Goal: Task Accomplishment & Management: Complete application form

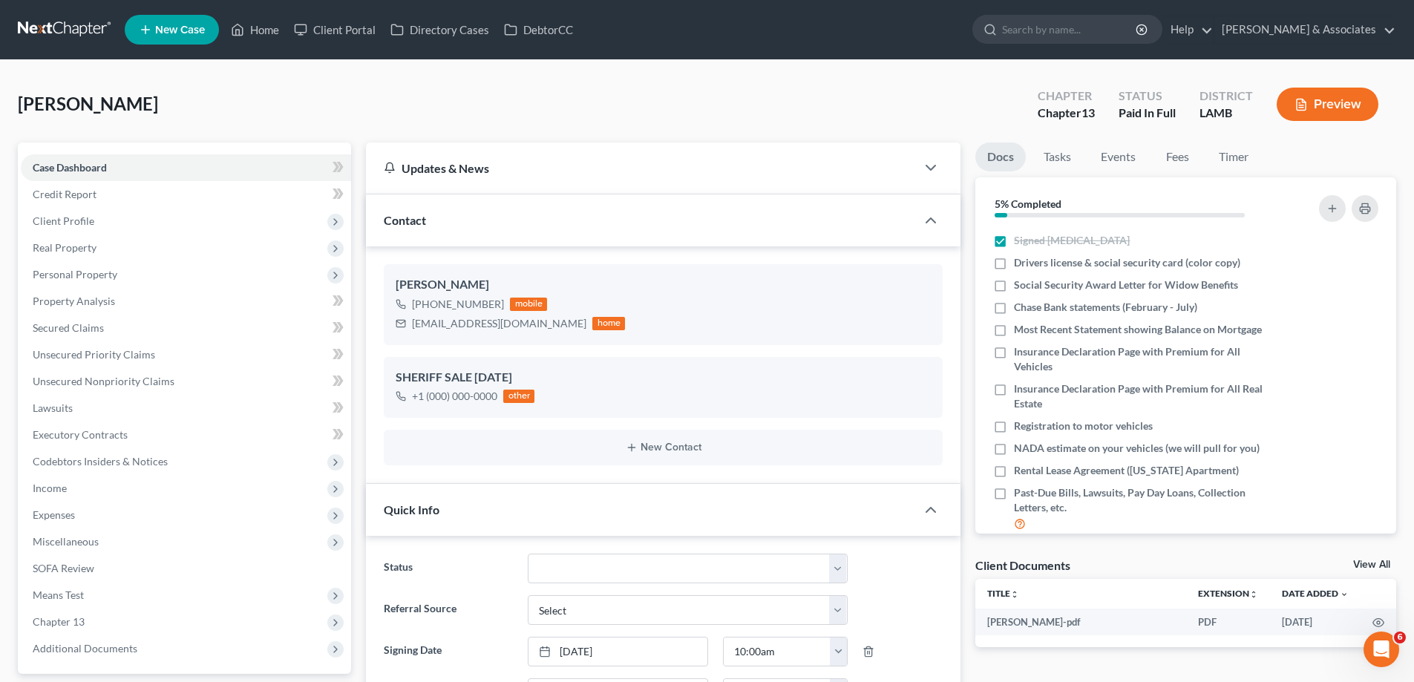
click at [196, 32] on span "New Case" at bounding box center [180, 29] width 50 height 11
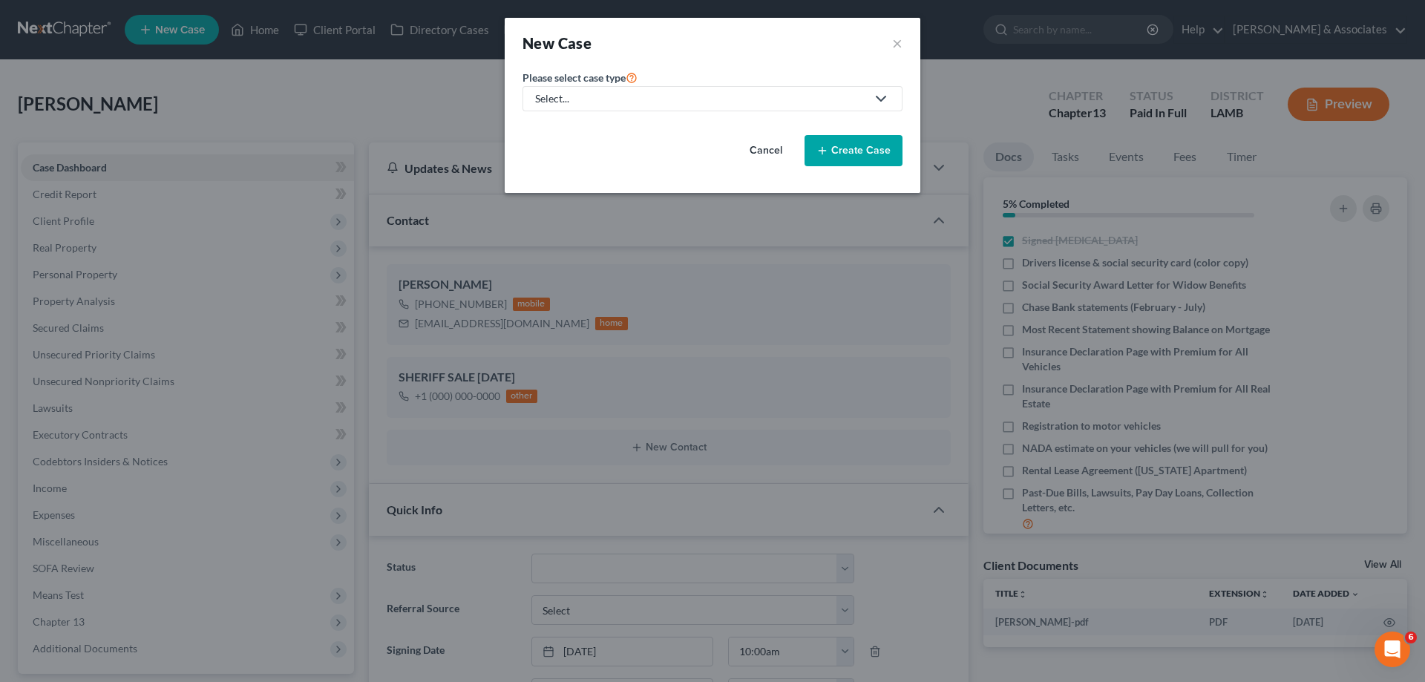
click at [635, 105] on div "Select..." at bounding box center [700, 98] width 331 height 15
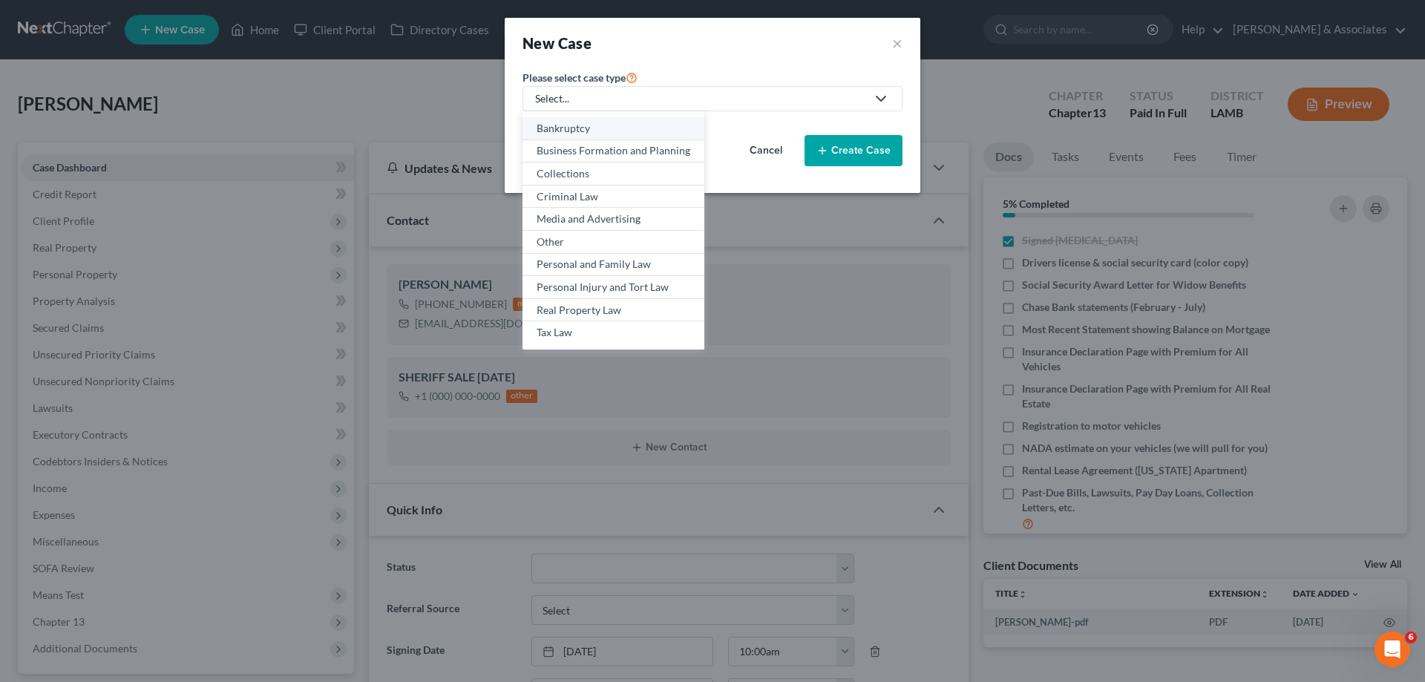
click at [614, 125] on div "Bankruptcy" at bounding box center [614, 128] width 154 height 15
select select "35"
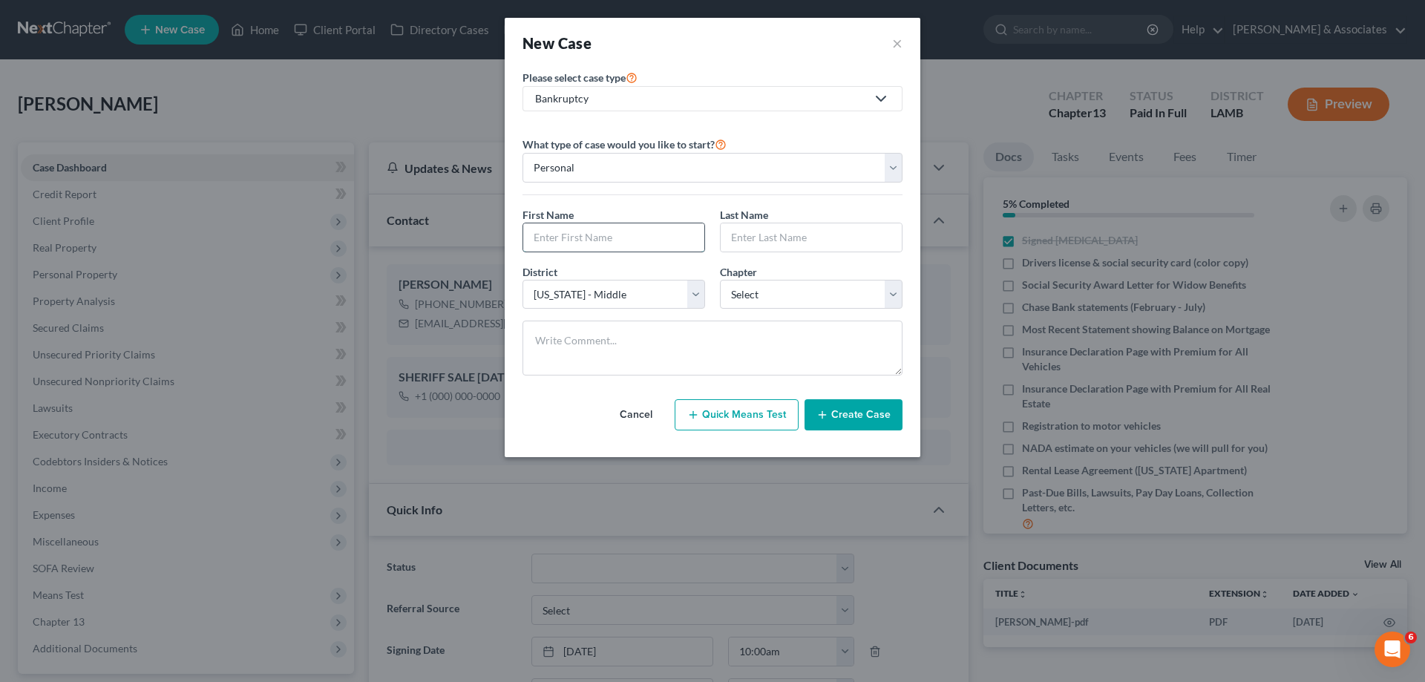
click at [616, 243] on input "text" at bounding box center [613, 237] width 181 height 28
type input "[PERSON_NAME]"
select select "3"
click at [836, 420] on button "Create Case" at bounding box center [854, 414] width 98 height 31
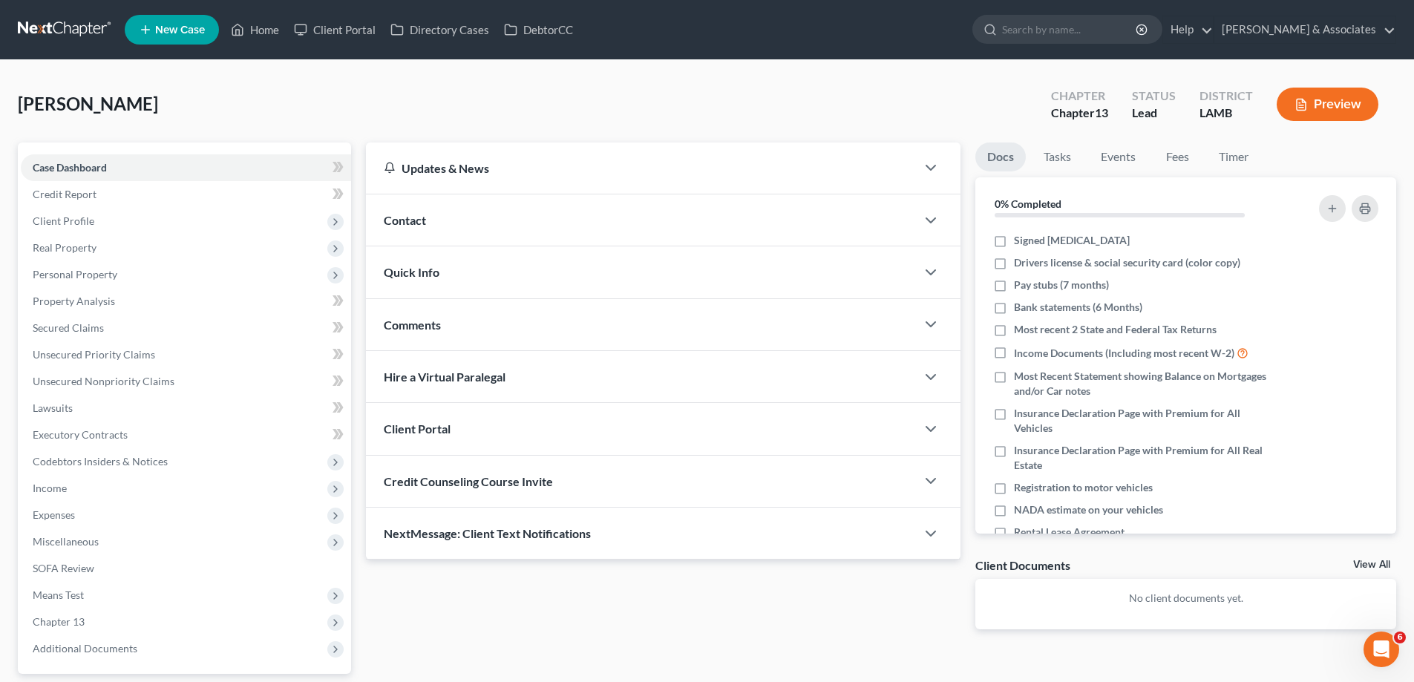
click at [657, 212] on div "Contact" at bounding box center [641, 219] width 550 height 51
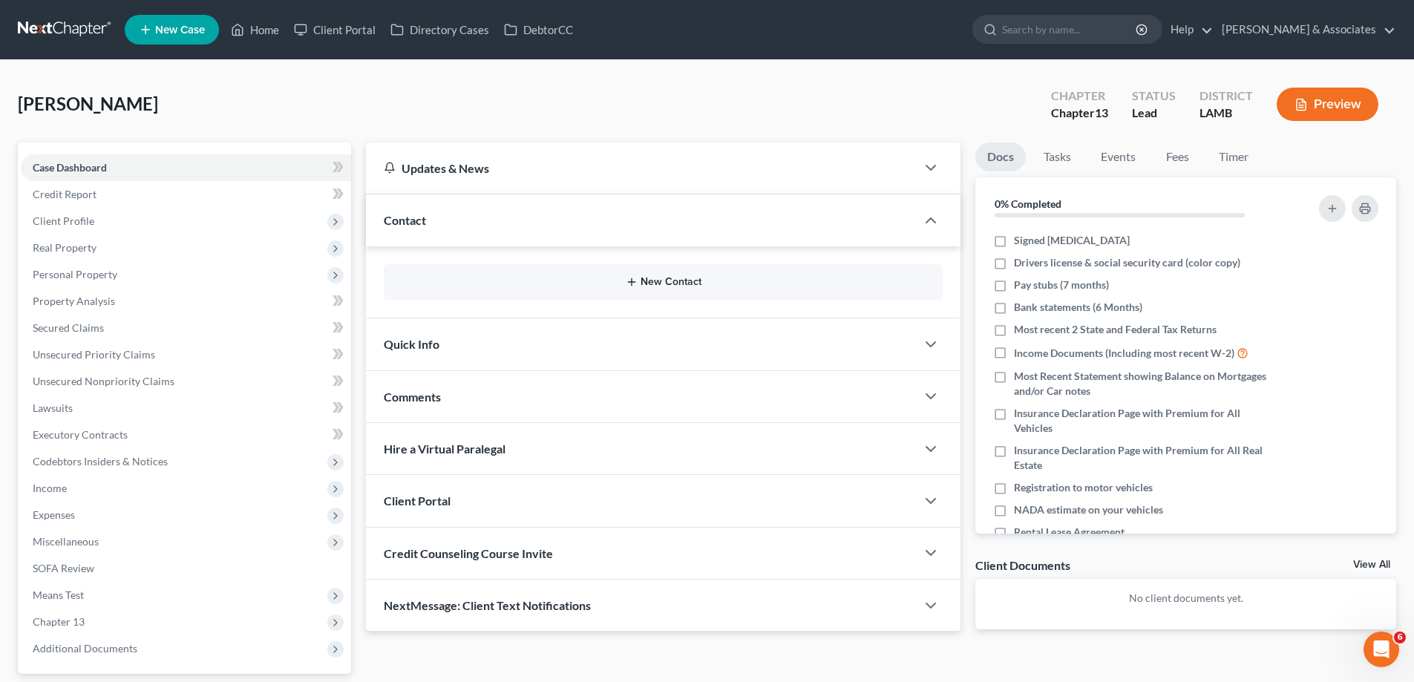
click at [675, 278] on button "New Contact" at bounding box center [663, 282] width 535 height 12
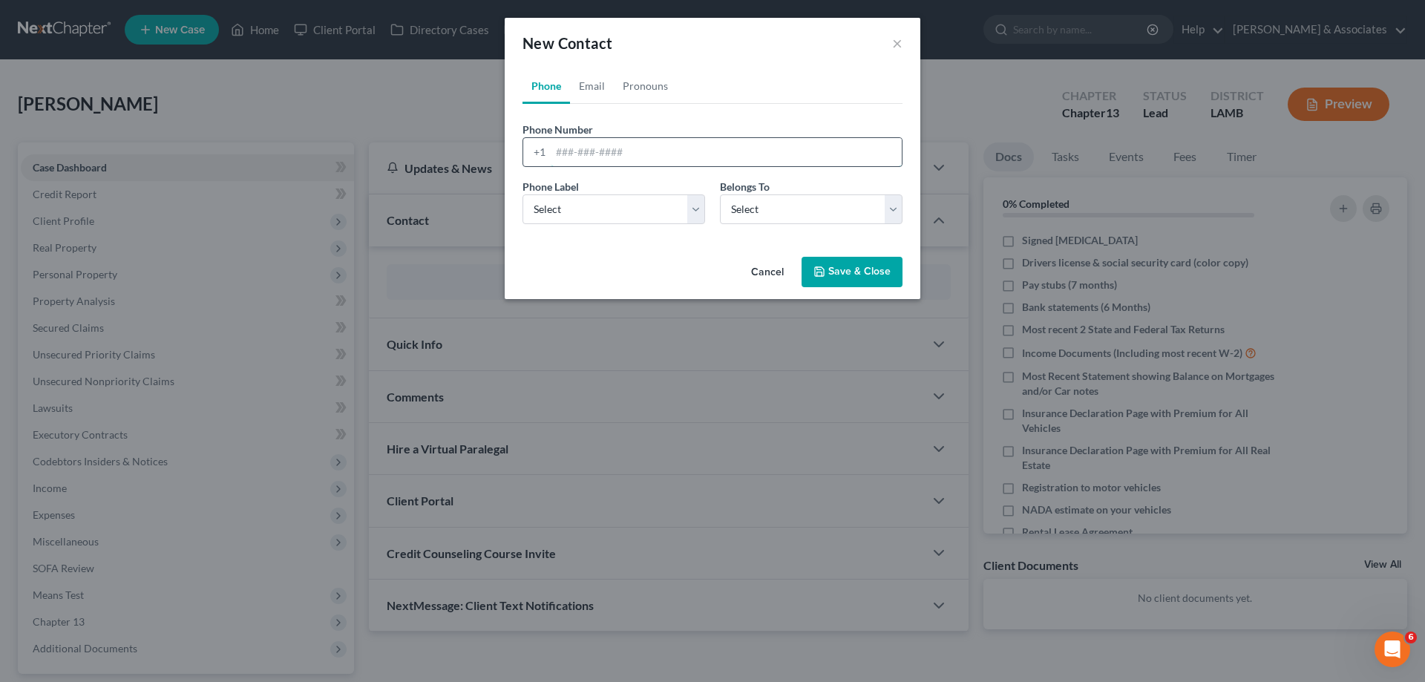
click at [649, 160] on input "tel" at bounding box center [726, 152] width 351 height 28
paste input "[PHONE_NUMBER]"
type input "[PHONE_NUMBER]"
click at [608, 212] on select "Select Mobile Home Work Other" at bounding box center [613, 209] width 183 height 30
select select "0"
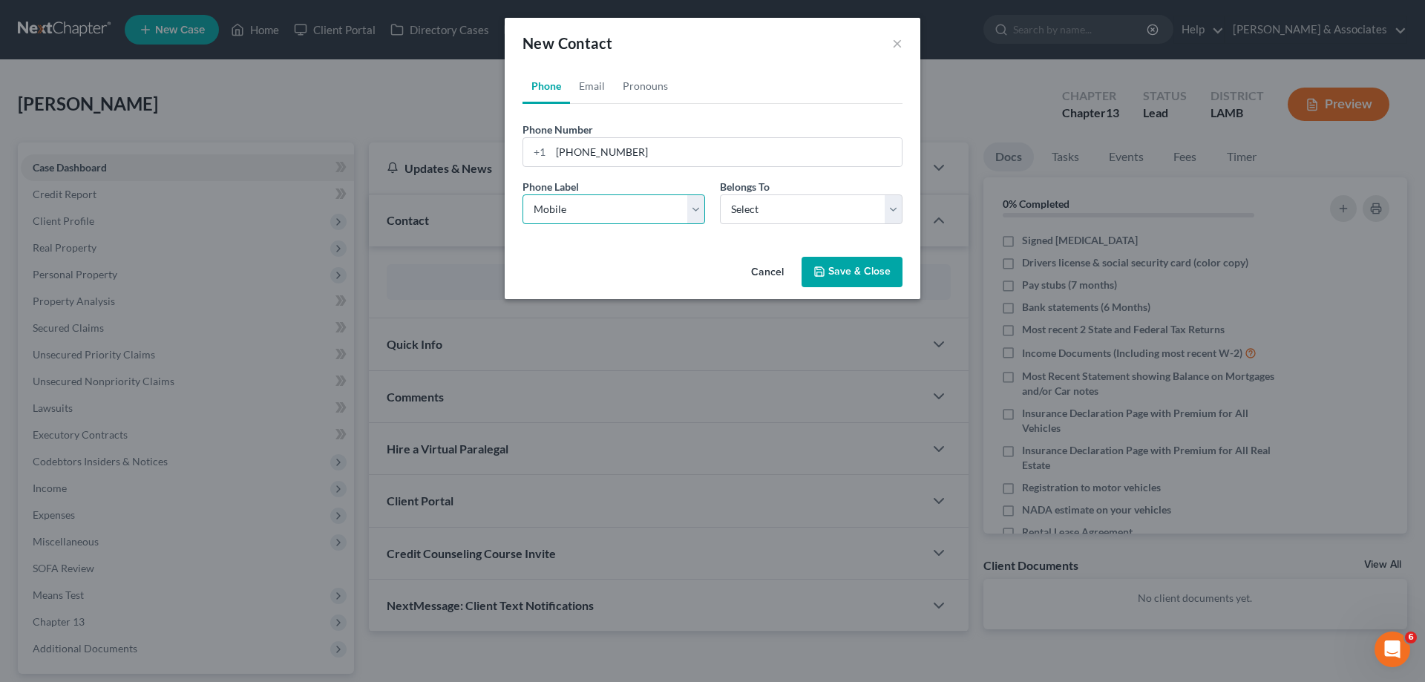
click at [522, 194] on select "Select Mobile Home Work Other" at bounding box center [613, 209] width 183 height 30
click at [848, 223] on select "Select Client Other" at bounding box center [811, 209] width 183 height 30
select select "0"
click at [720, 194] on select "Select Client Other" at bounding box center [811, 209] width 183 height 30
select select "0"
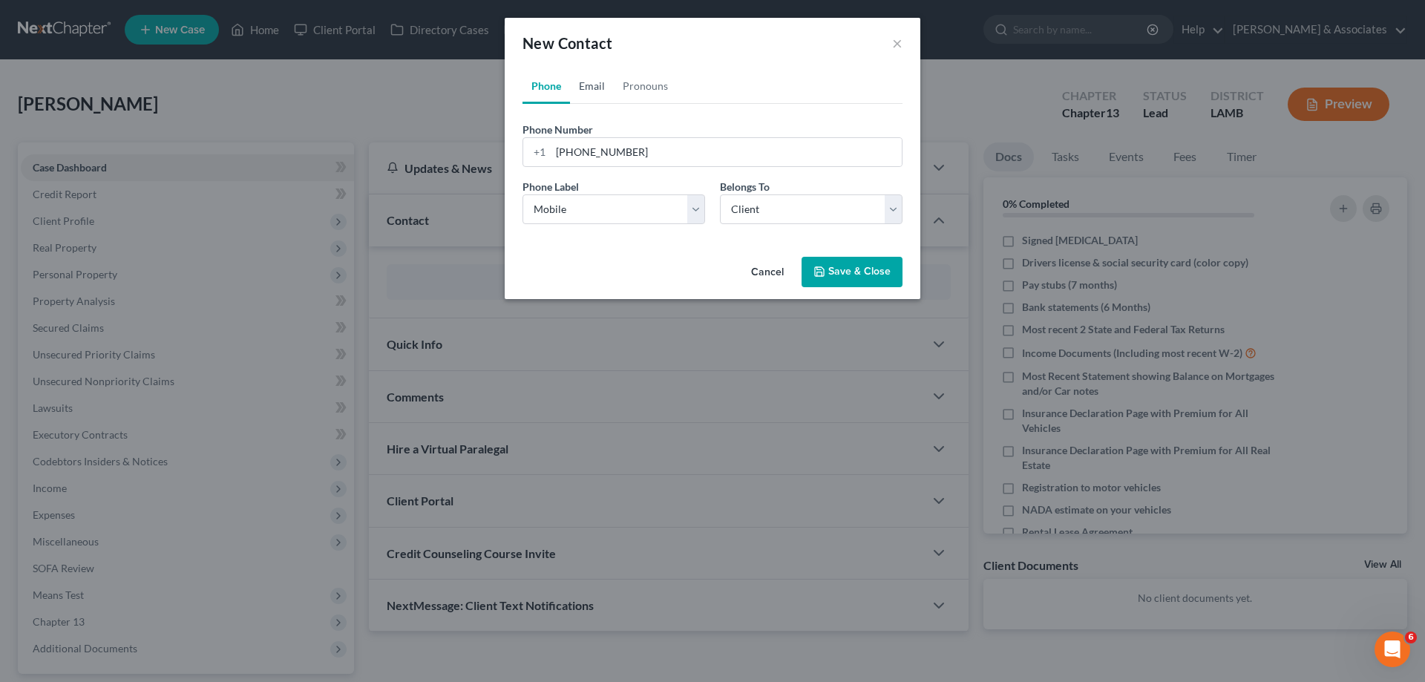
drag, startPoint x: 597, startPoint y: 91, endPoint x: 522, endPoint y: 8, distance: 111.9
click at [597, 91] on link "Email" at bounding box center [592, 86] width 44 height 36
click at [648, 150] on input "email" at bounding box center [726, 152] width 351 height 28
paste input "[EMAIL_ADDRESS][DOMAIN_NAME]"
type input "[EMAIL_ADDRESS][DOMAIN_NAME]"
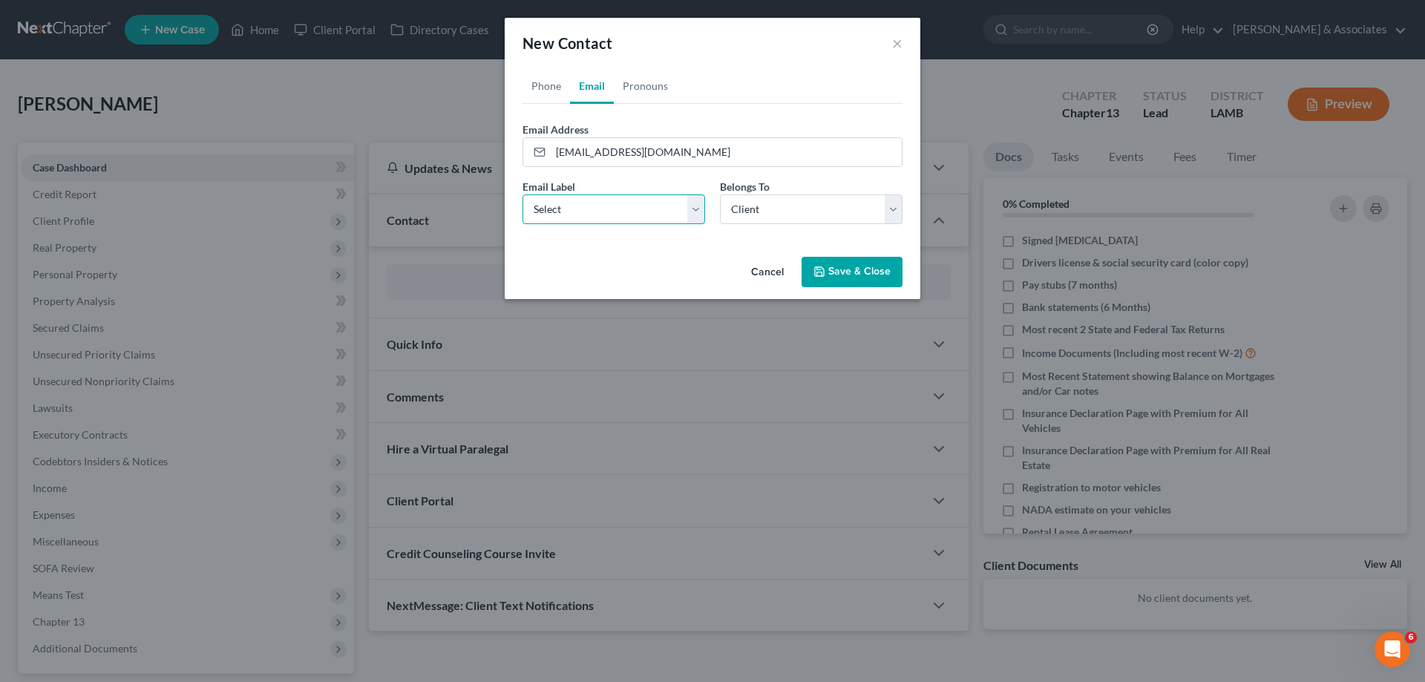
click at [622, 218] on select "Select Home Work Other" at bounding box center [613, 209] width 183 height 30
select select "0"
click at [522, 194] on select "Select Home Work Other" at bounding box center [613, 209] width 183 height 30
click at [868, 271] on button "Save & Close" at bounding box center [852, 272] width 101 height 31
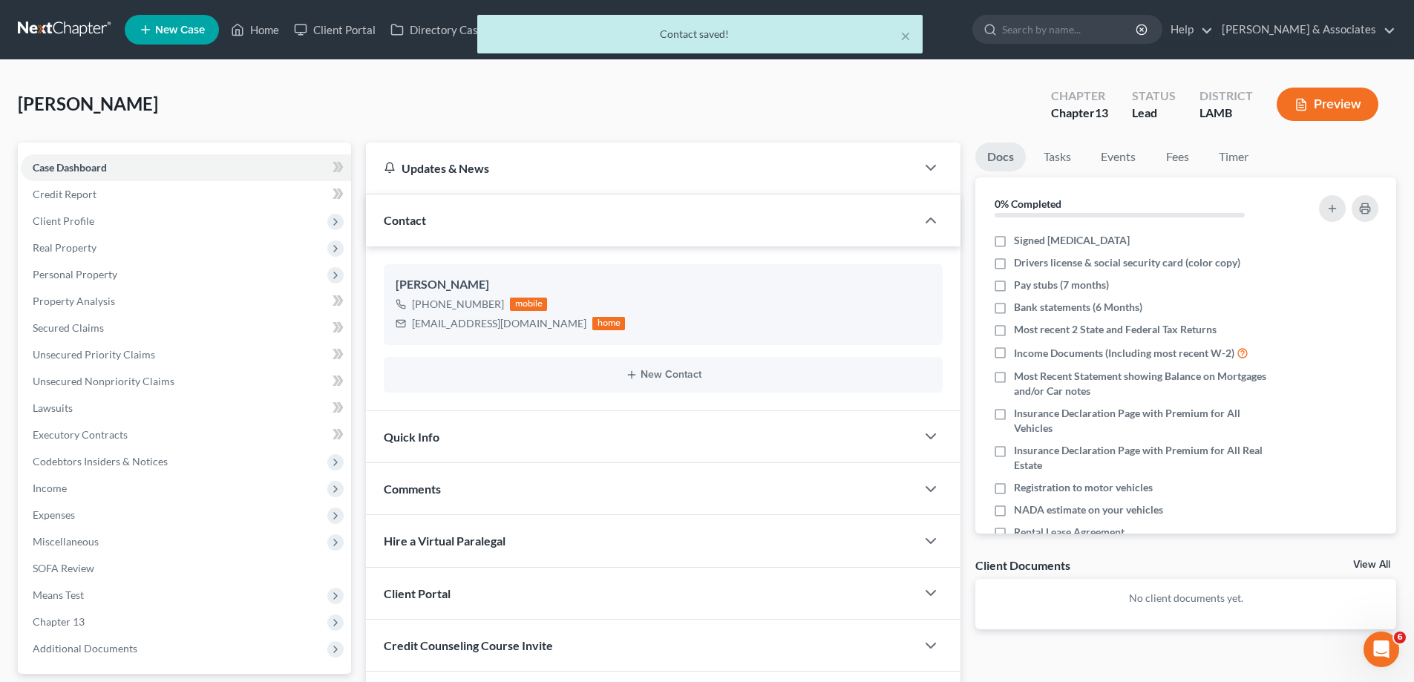
click at [511, 483] on div "Comments" at bounding box center [641, 488] width 550 height 51
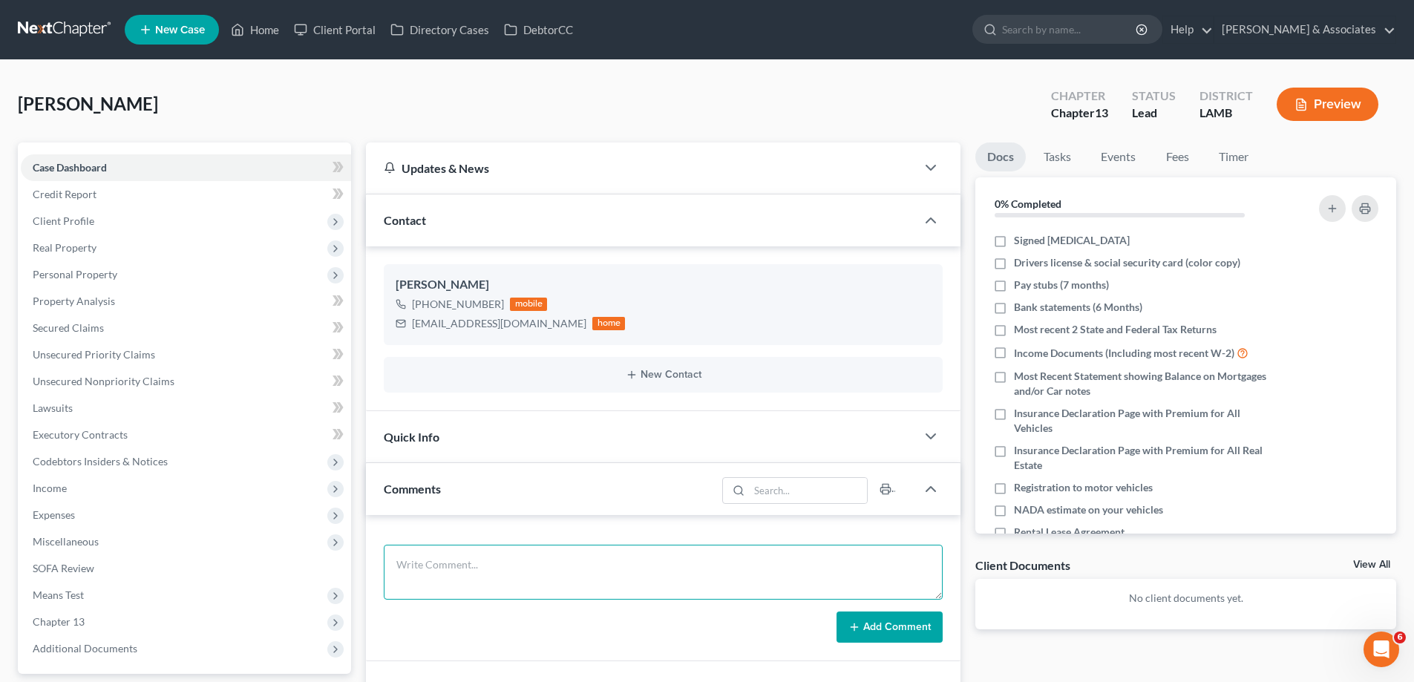
click at [574, 555] on textarea at bounding box center [663, 572] width 559 height 55
paste textarea "Did Eval with [PERSON_NAME], 23000 in Vehicles, 60000 in [PERSON_NAME] may be s…"
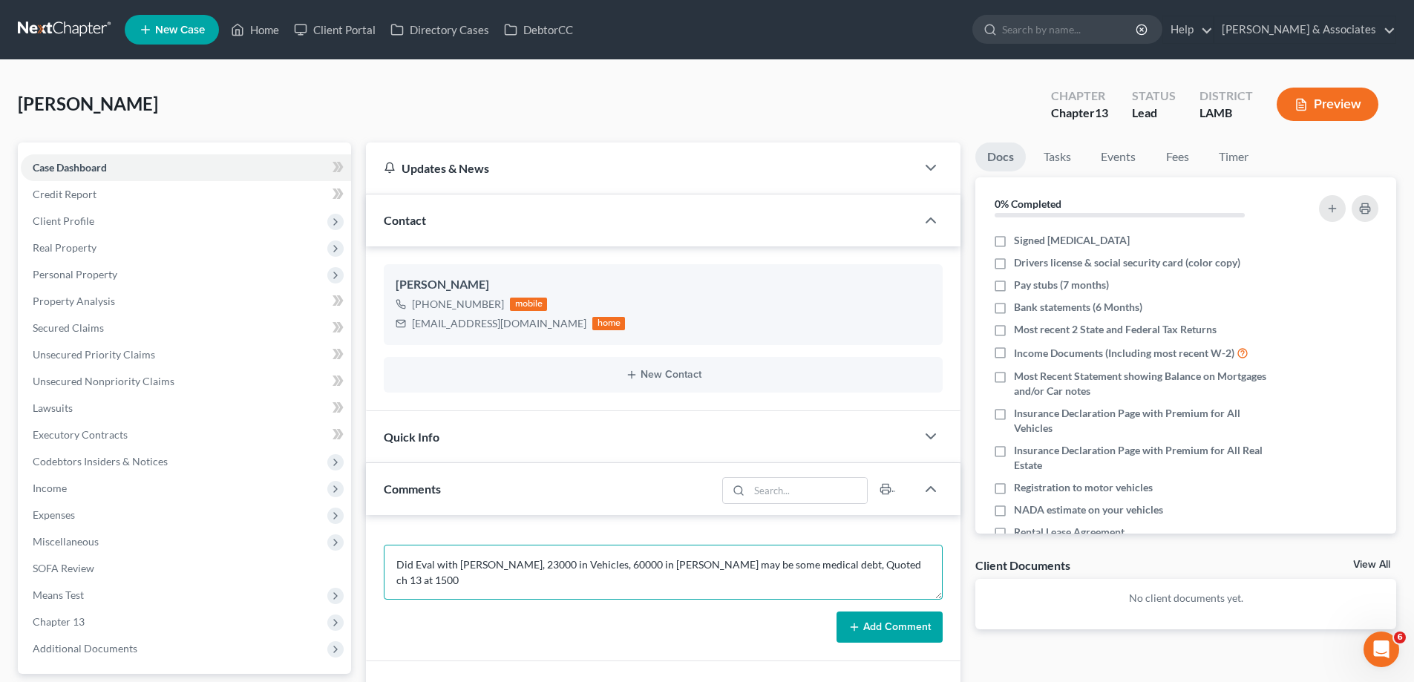
type textarea "Did Eval with [PERSON_NAME], 23000 in Vehicles, 60000 in [PERSON_NAME] may be s…"
click at [918, 639] on button "Add Comment" at bounding box center [889, 627] width 106 height 31
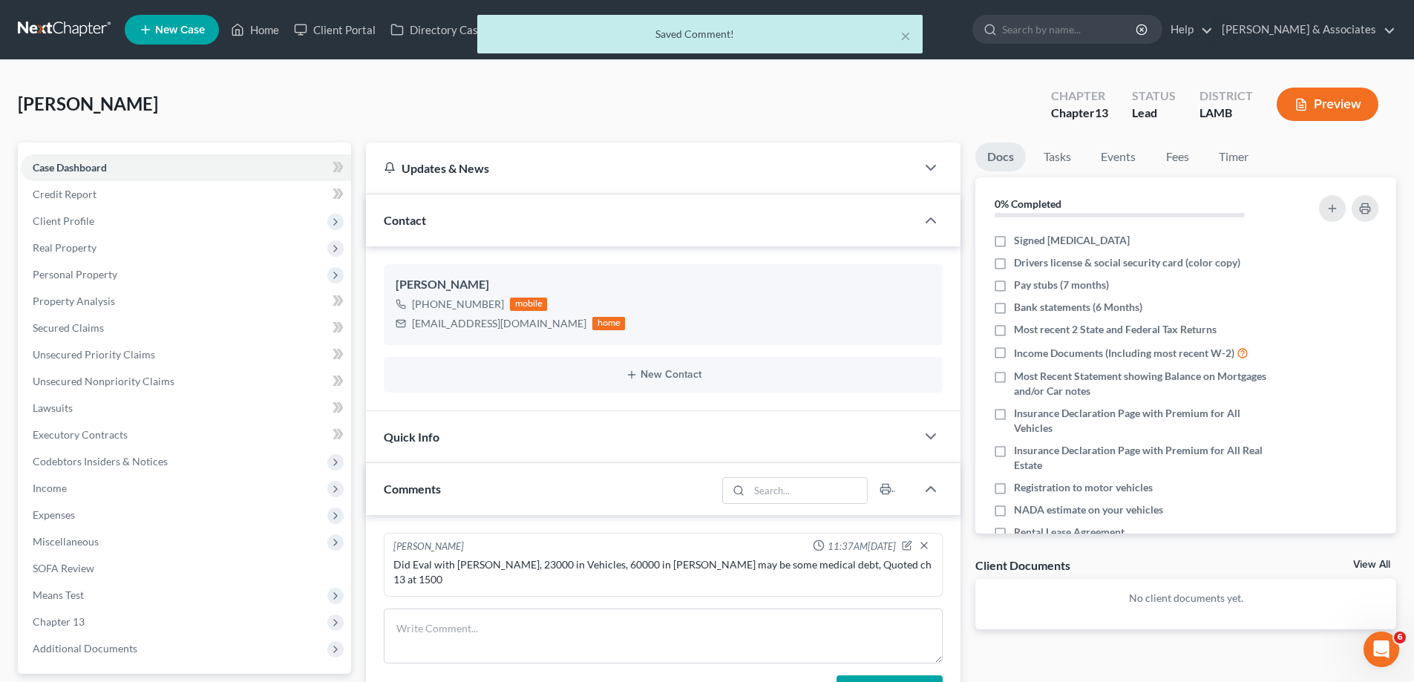
click at [1361, 560] on link "View All" at bounding box center [1371, 565] width 37 height 10
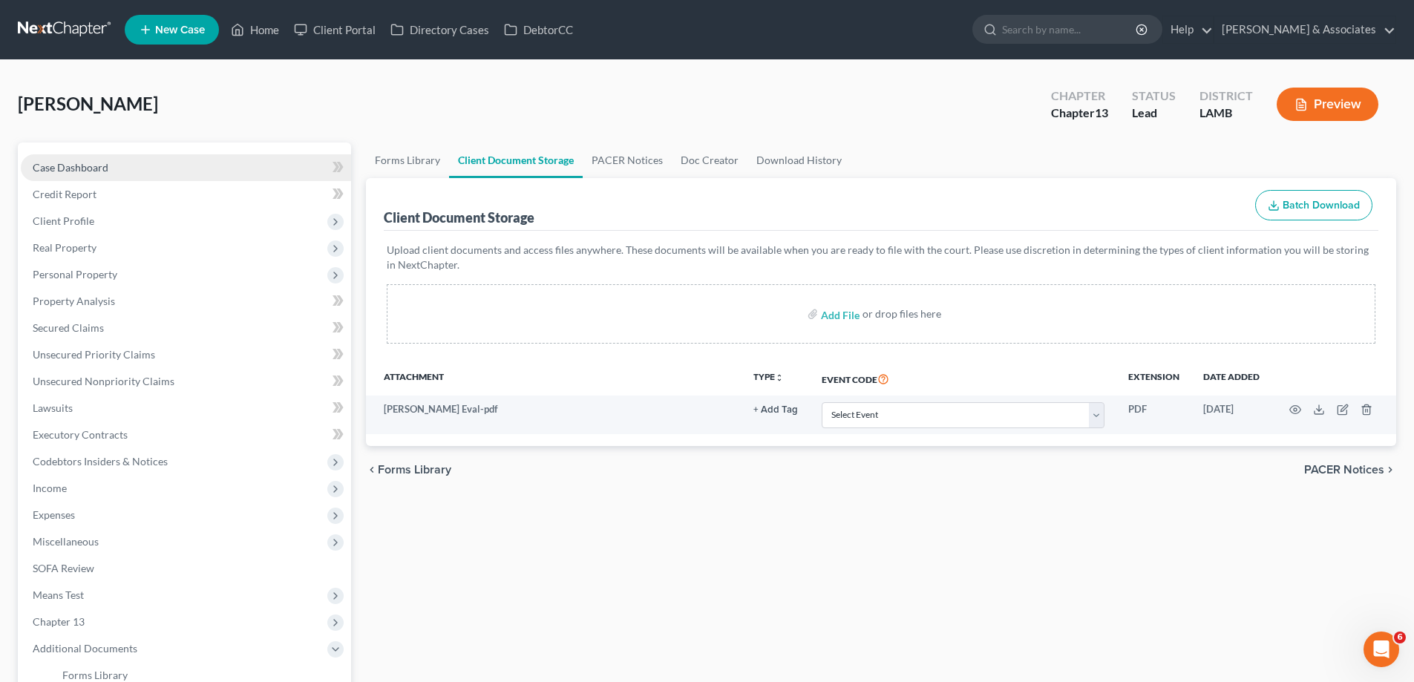
click at [171, 166] on link "Case Dashboard" at bounding box center [186, 167] width 330 height 27
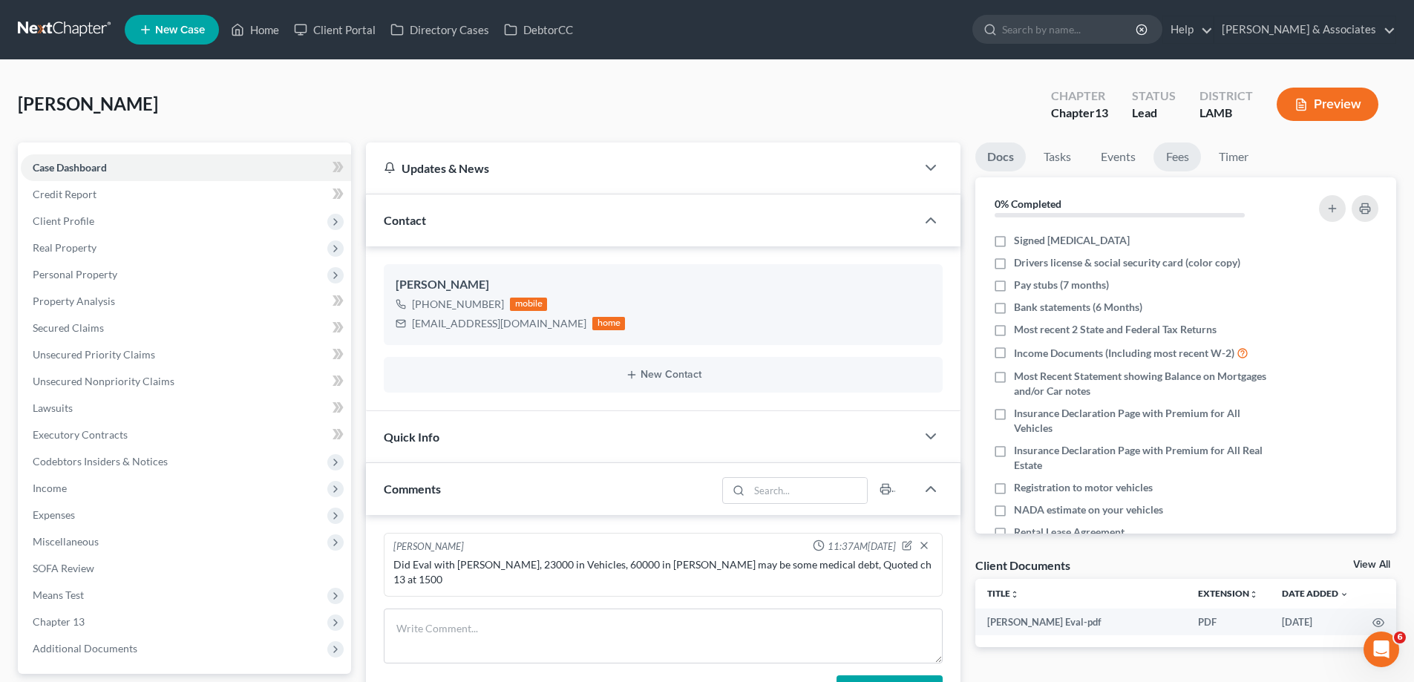
click at [1177, 152] on link "Fees" at bounding box center [1176, 156] width 47 height 29
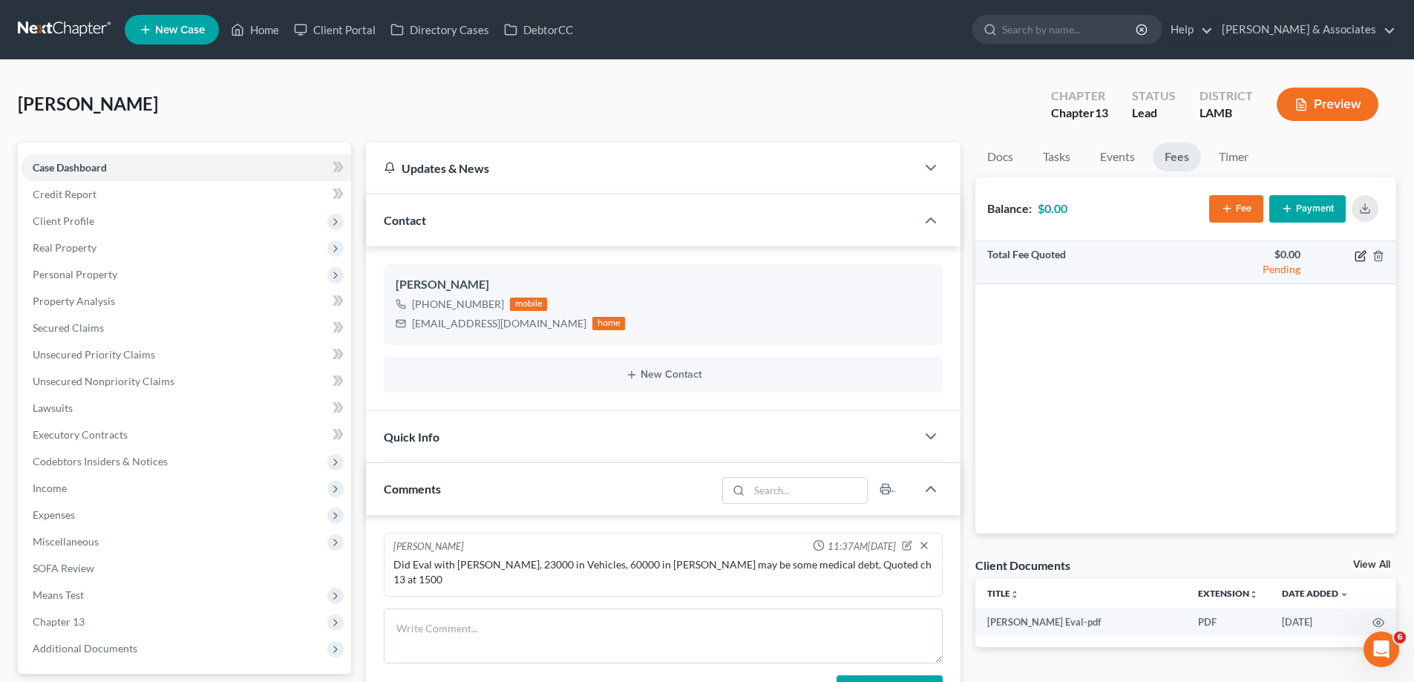
click at [1362, 256] on icon "button" at bounding box center [1361, 254] width 7 height 7
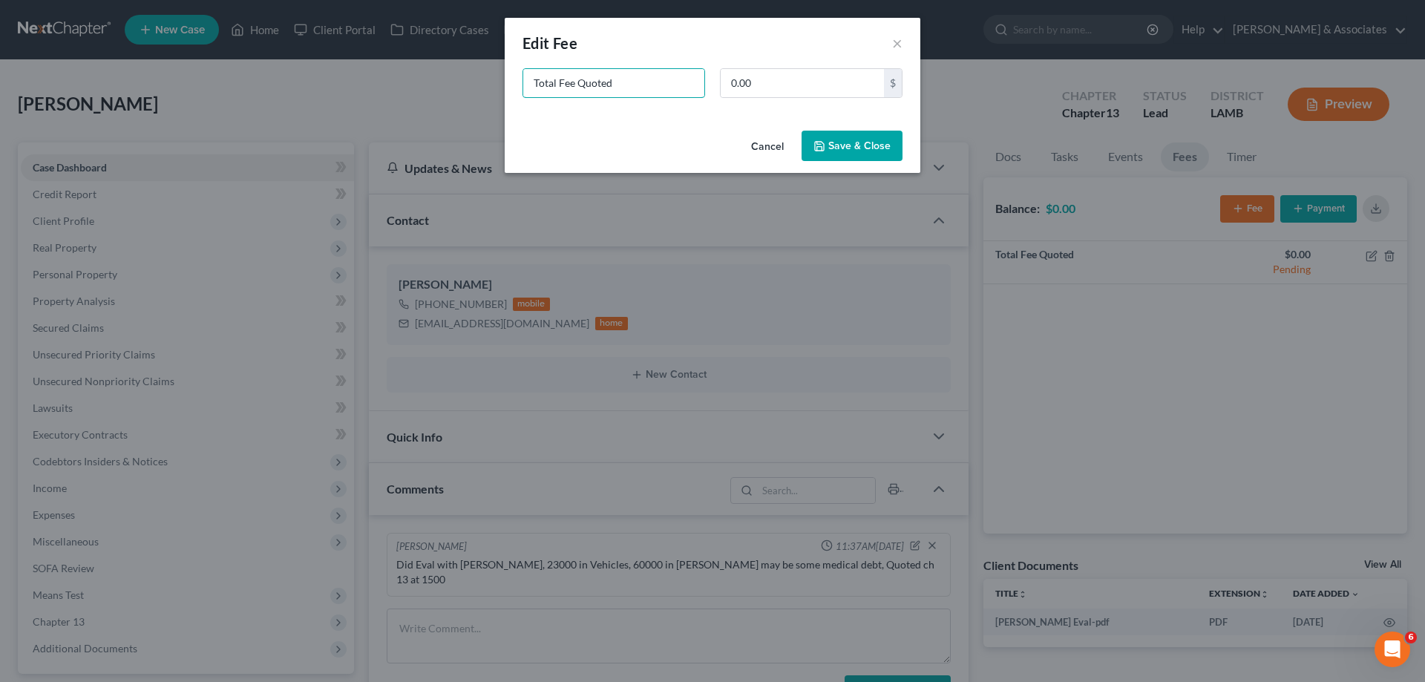
drag, startPoint x: 668, startPoint y: 83, endPoint x: 191, endPoint y: 56, distance: 477.2
click at [235, 78] on div "New Fee Edit Fee × Total Fee Quoted 0.00 $ Cancel Save & Close" at bounding box center [712, 341] width 1425 height 682
type input "ch 13"
type input "1,500"
click at [853, 140] on button "Save & Close" at bounding box center [852, 146] width 101 height 31
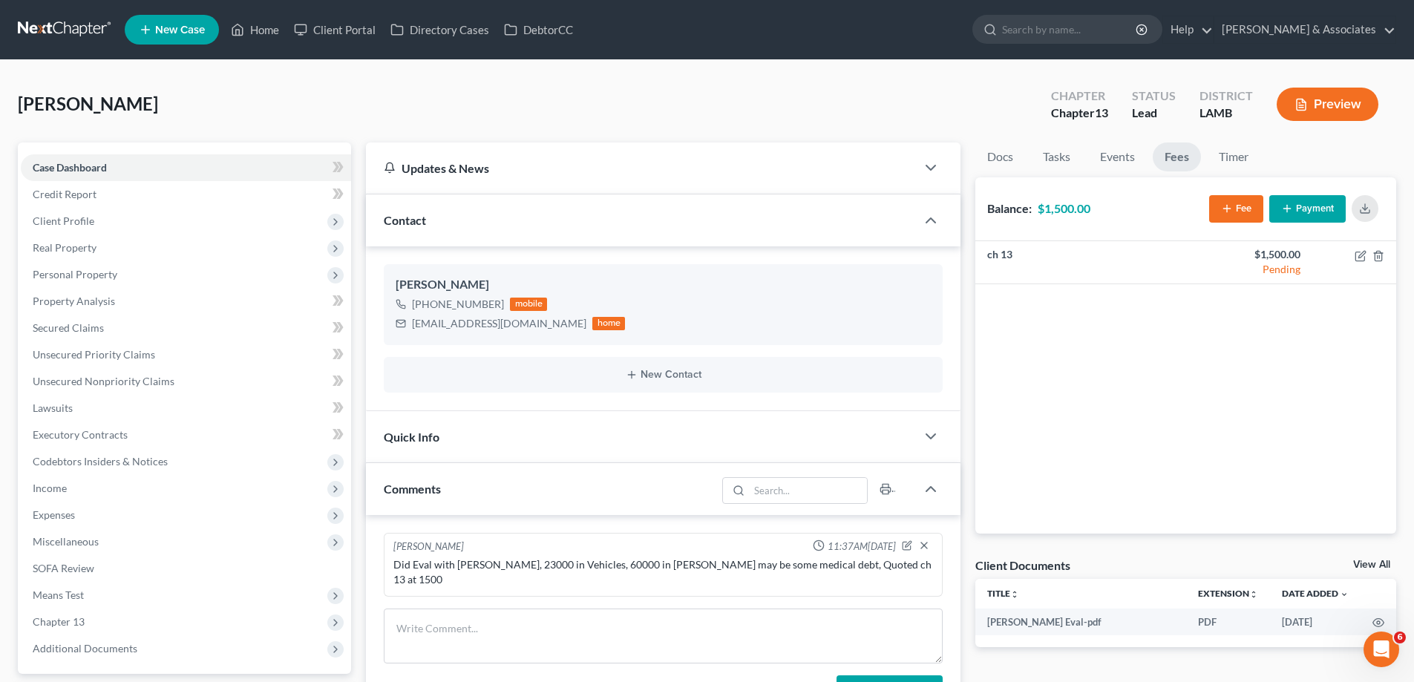
click at [184, 30] on span "New Case" at bounding box center [180, 29] width 50 height 11
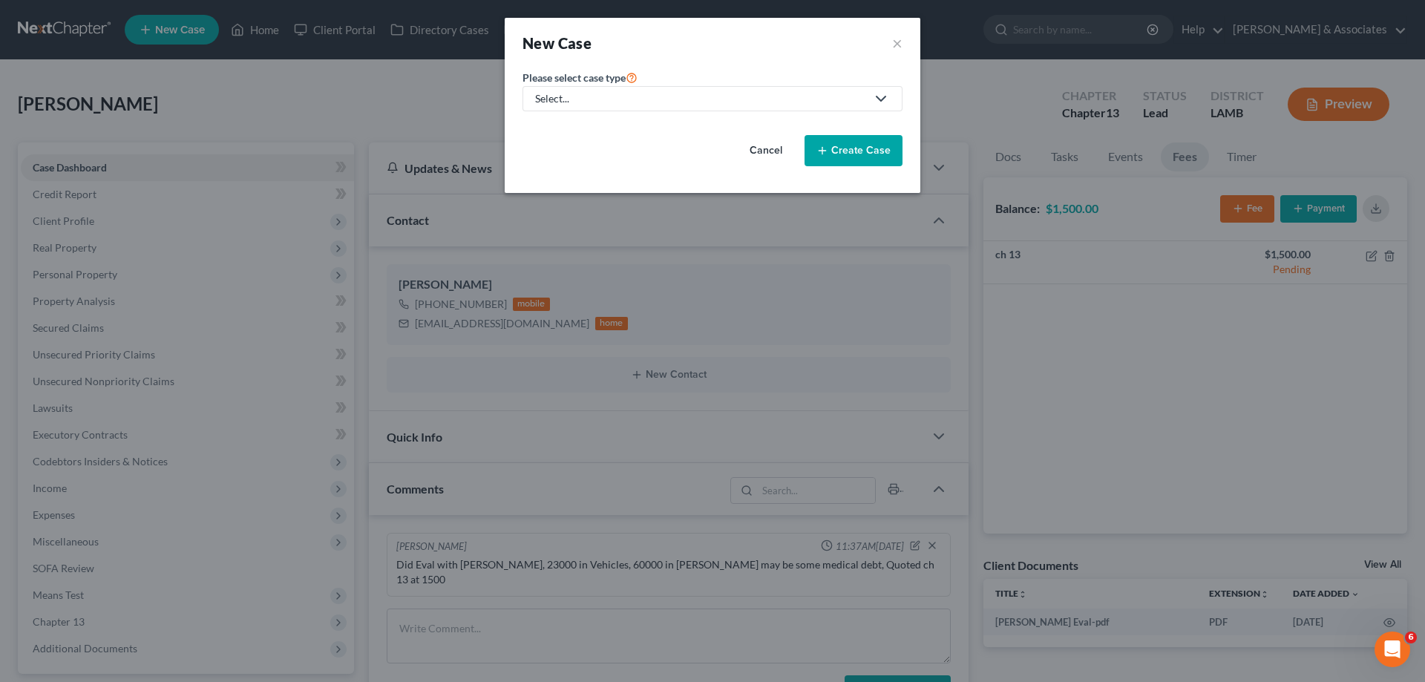
click at [648, 100] on div "Select..." at bounding box center [700, 98] width 331 height 15
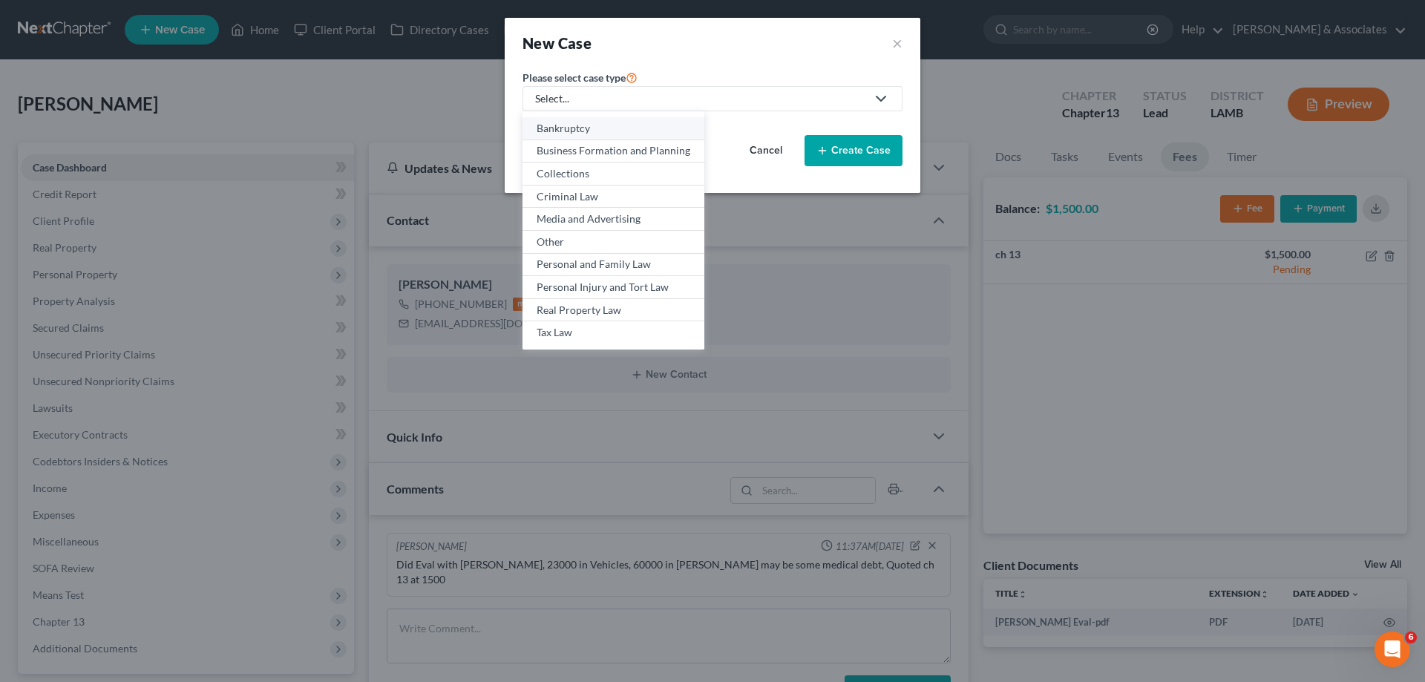
click at [596, 128] on div "Bankruptcy" at bounding box center [614, 128] width 154 height 15
select select "35"
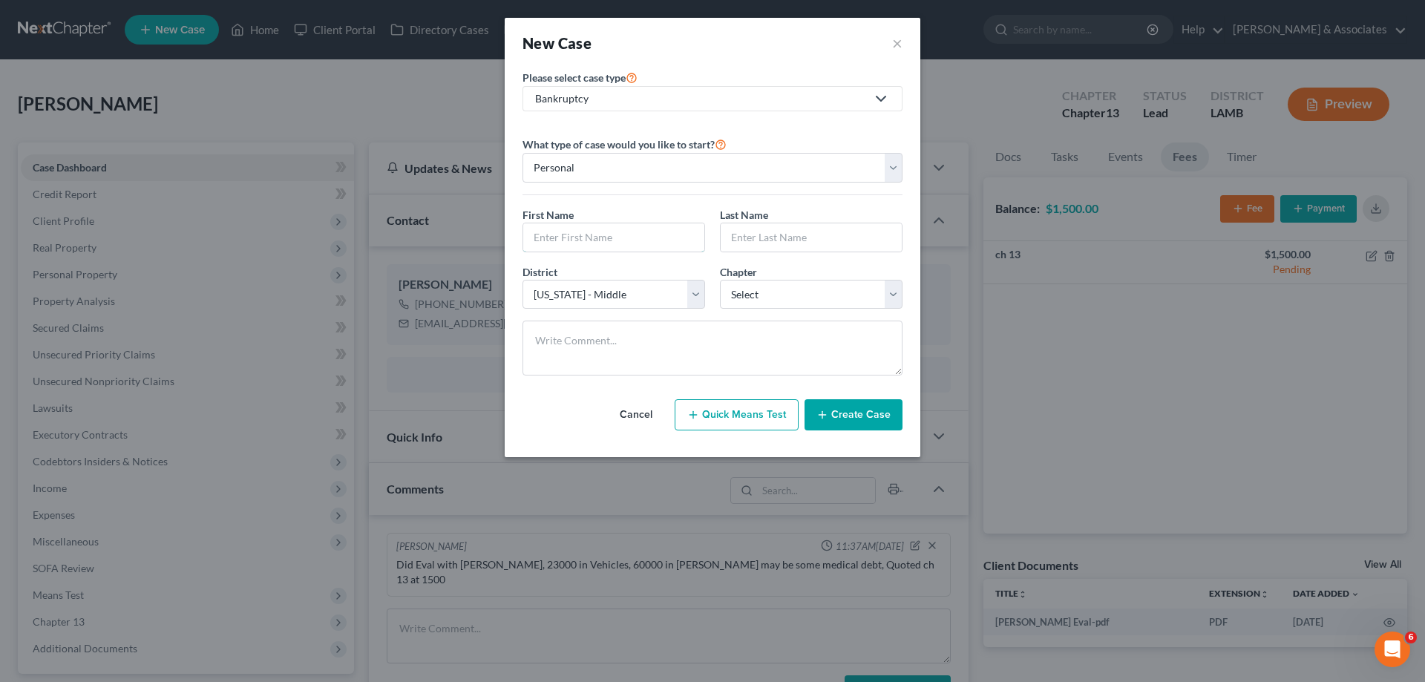
drag, startPoint x: 635, startPoint y: 231, endPoint x: 992, endPoint y: 187, distance: 360.4
click at [635, 231] on input "text" at bounding box center [613, 237] width 181 height 28
type input "[PERSON_NAME]"
select select "36"
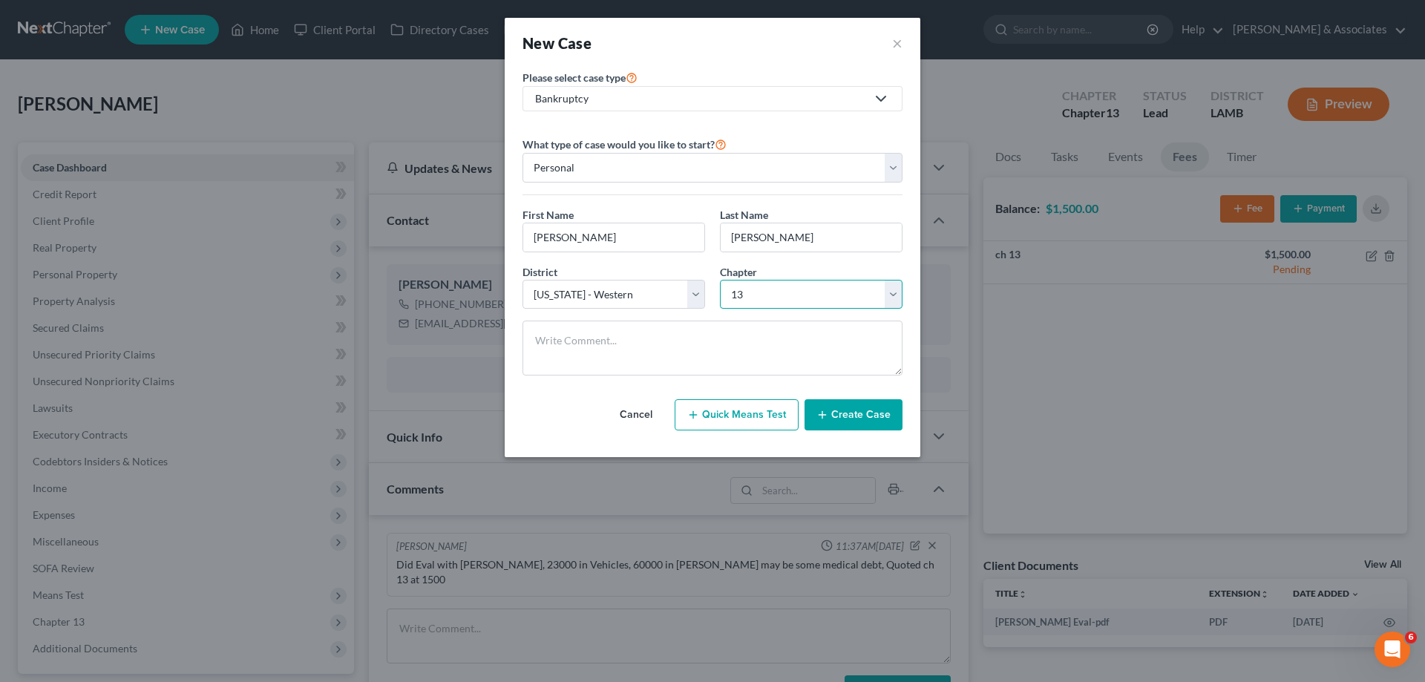
click at [774, 300] on select "Select 7 11 12 13" at bounding box center [811, 295] width 183 height 30
select select "0"
click at [720, 280] on select "Select 7 11 12 13" at bounding box center [811, 295] width 183 height 30
click at [845, 417] on button "Create Case" at bounding box center [854, 414] width 98 height 31
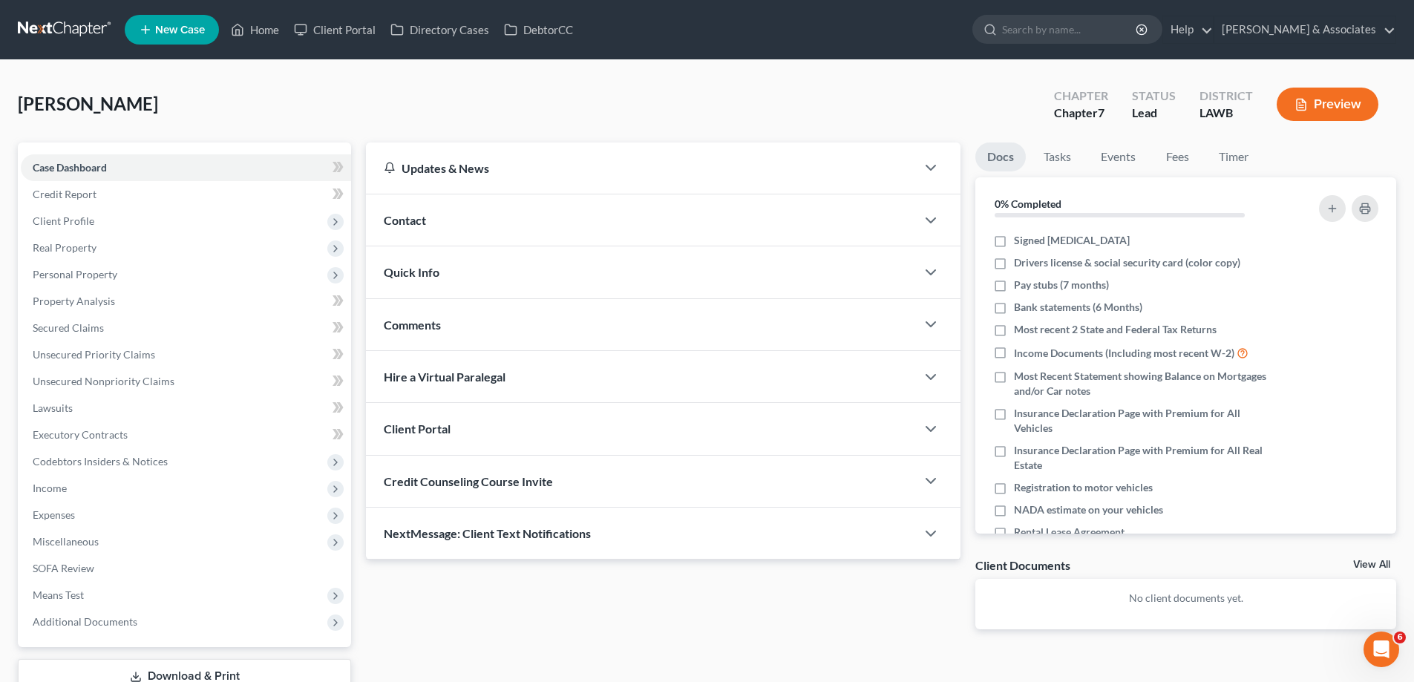
click at [592, 203] on div "Contact" at bounding box center [641, 219] width 550 height 51
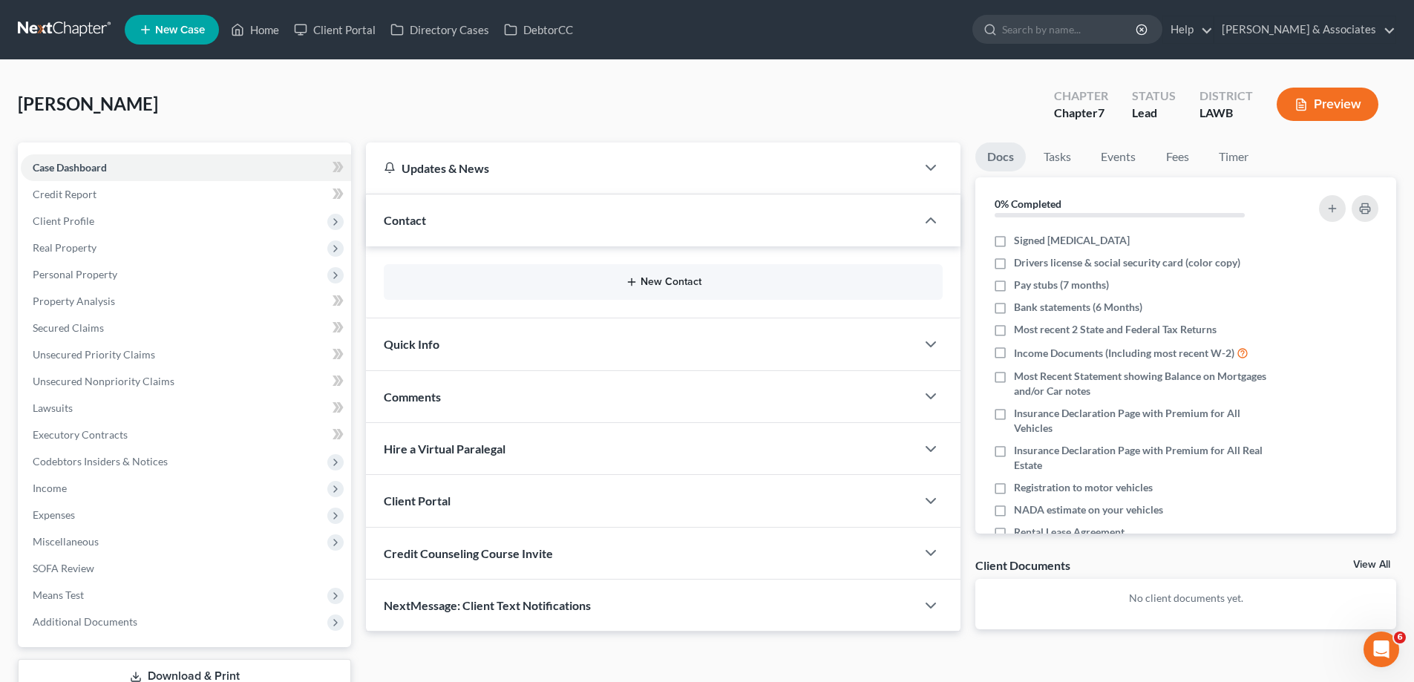
click at [688, 279] on button "New Contact" at bounding box center [663, 282] width 535 height 12
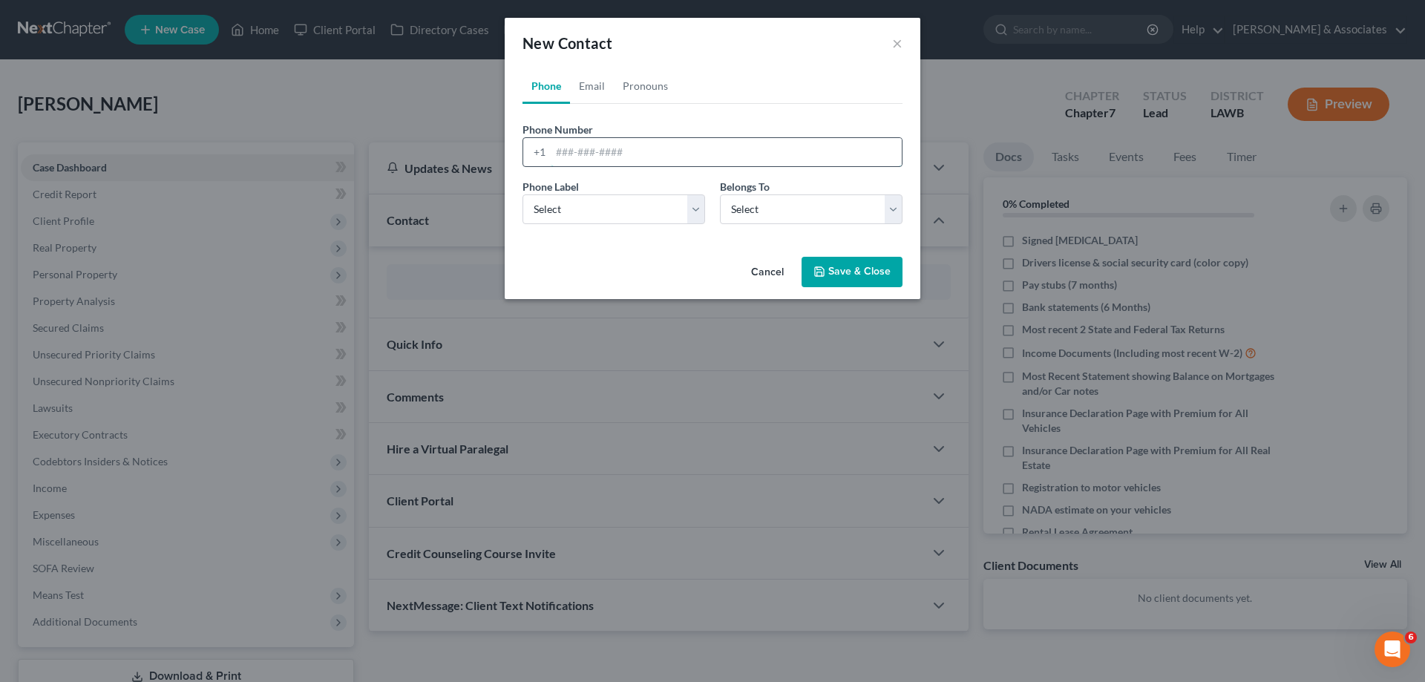
click at [566, 154] on input "tel" at bounding box center [726, 152] width 351 height 28
paste input "[PHONE_NUMBER]"
type input "[PHONE_NUMBER]"
click at [589, 216] on select "Select Mobile Home Work Other" at bounding box center [613, 209] width 183 height 30
select select "0"
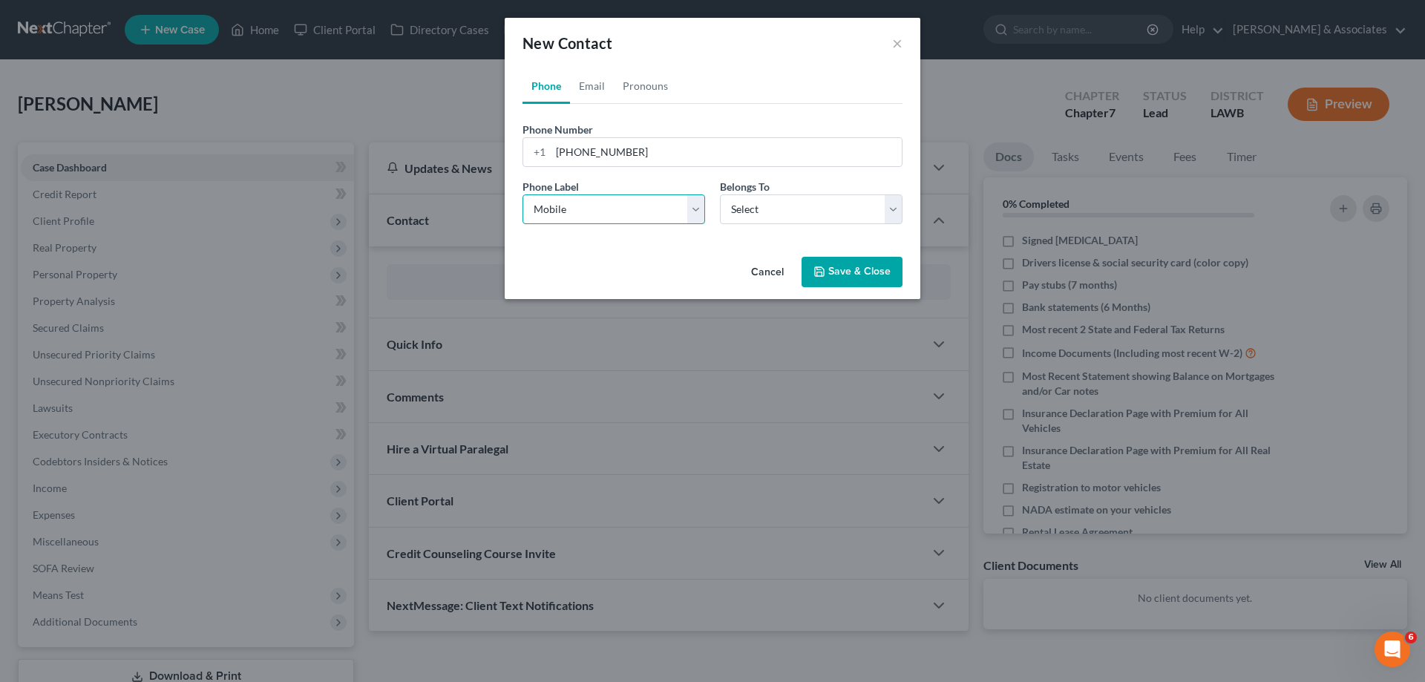
click at [522, 194] on select "Select Mobile Home Work Other" at bounding box center [613, 209] width 183 height 30
click at [755, 210] on select "Select Client Other" at bounding box center [811, 209] width 183 height 30
select select "0"
click at [720, 194] on select "Select Client Other" at bounding box center [811, 209] width 183 height 30
select select "0"
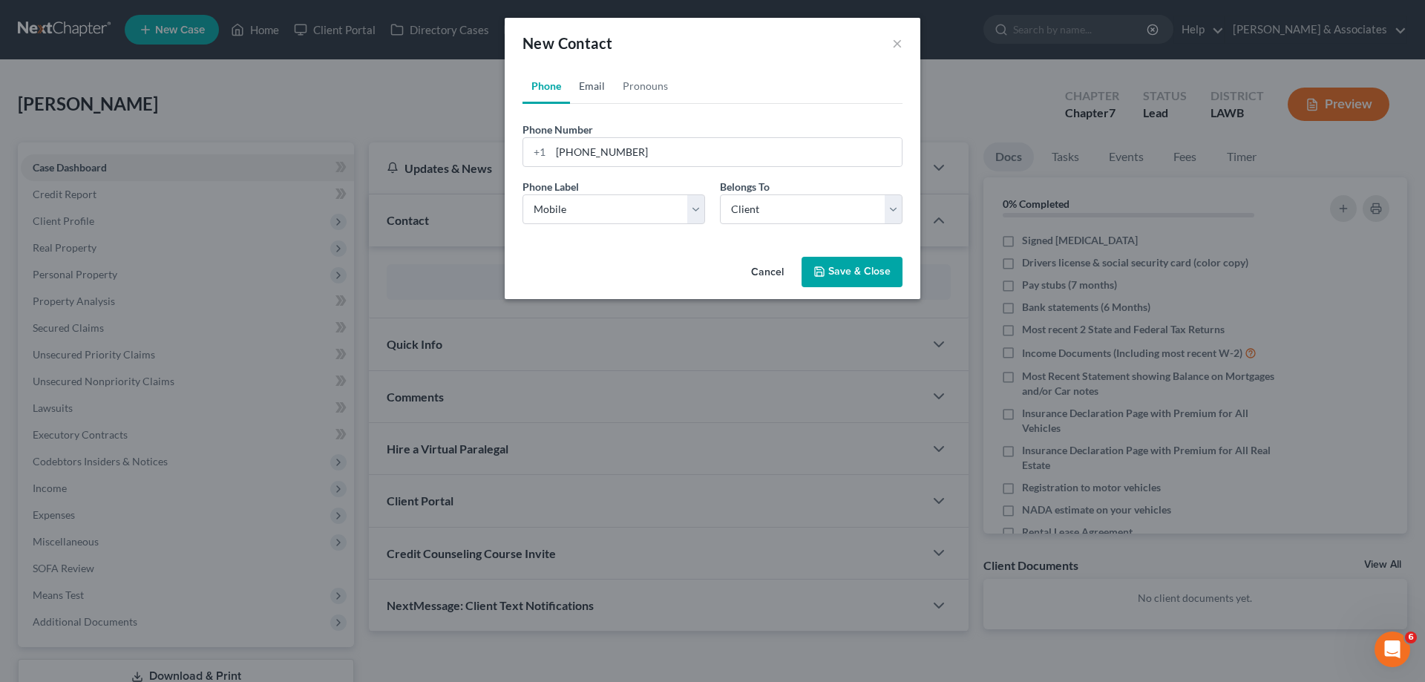
click at [602, 85] on link "Email" at bounding box center [592, 86] width 44 height 36
drag, startPoint x: 655, startPoint y: 152, endPoint x: 638, endPoint y: 165, distance: 20.6
click at [655, 152] on input "email" at bounding box center [726, 152] width 351 height 28
paste input "[PERSON_NAME][EMAIL_ADDRESS][DOMAIN_NAME]"
type input "[PERSON_NAME][EMAIL_ADDRESS][DOMAIN_NAME]"
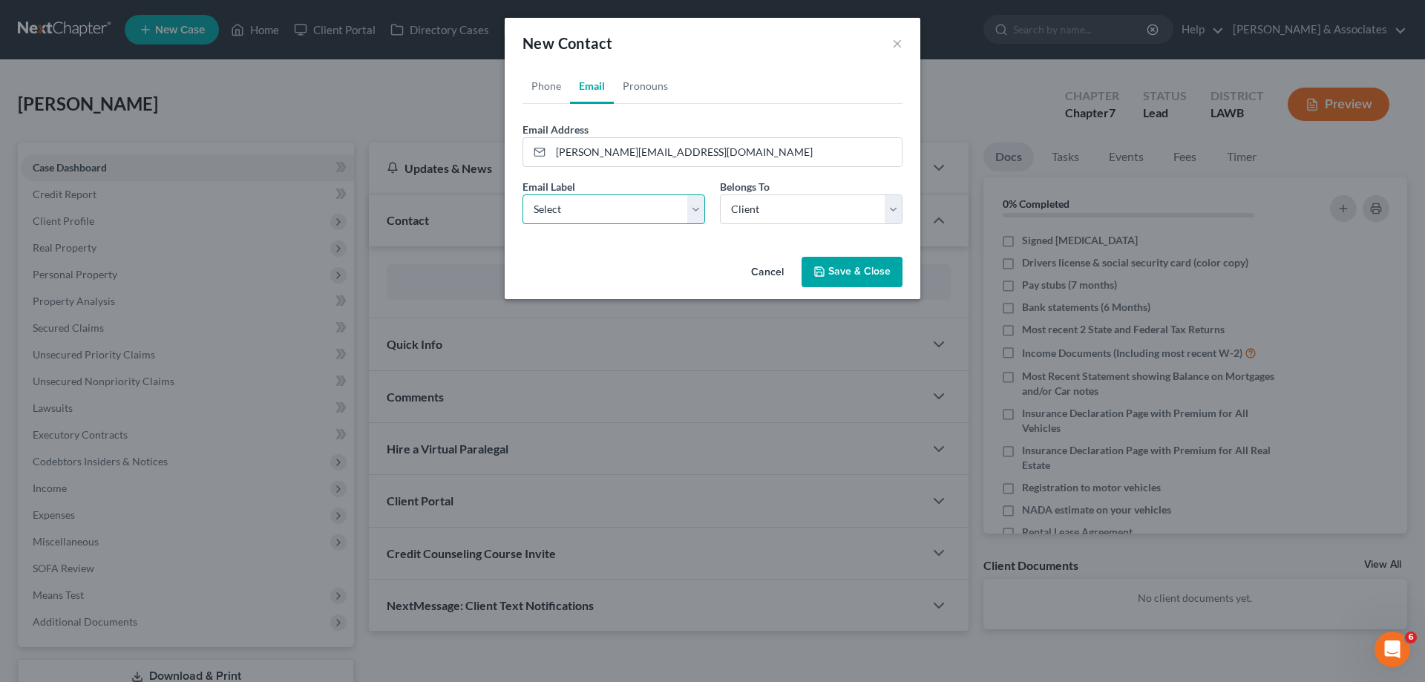
drag, startPoint x: 589, startPoint y: 219, endPoint x: 597, endPoint y: 223, distance: 9.3
click at [590, 219] on select "Select Home Work Other" at bounding box center [613, 209] width 183 height 30
select select "0"
click at [522, 194] on select "Select Home Work Other" at bounding box center [613, 209] width 183 height 30
click at [781, 216] on select "Select Client Other" at bounding box center [811, 209] width 183 height 30
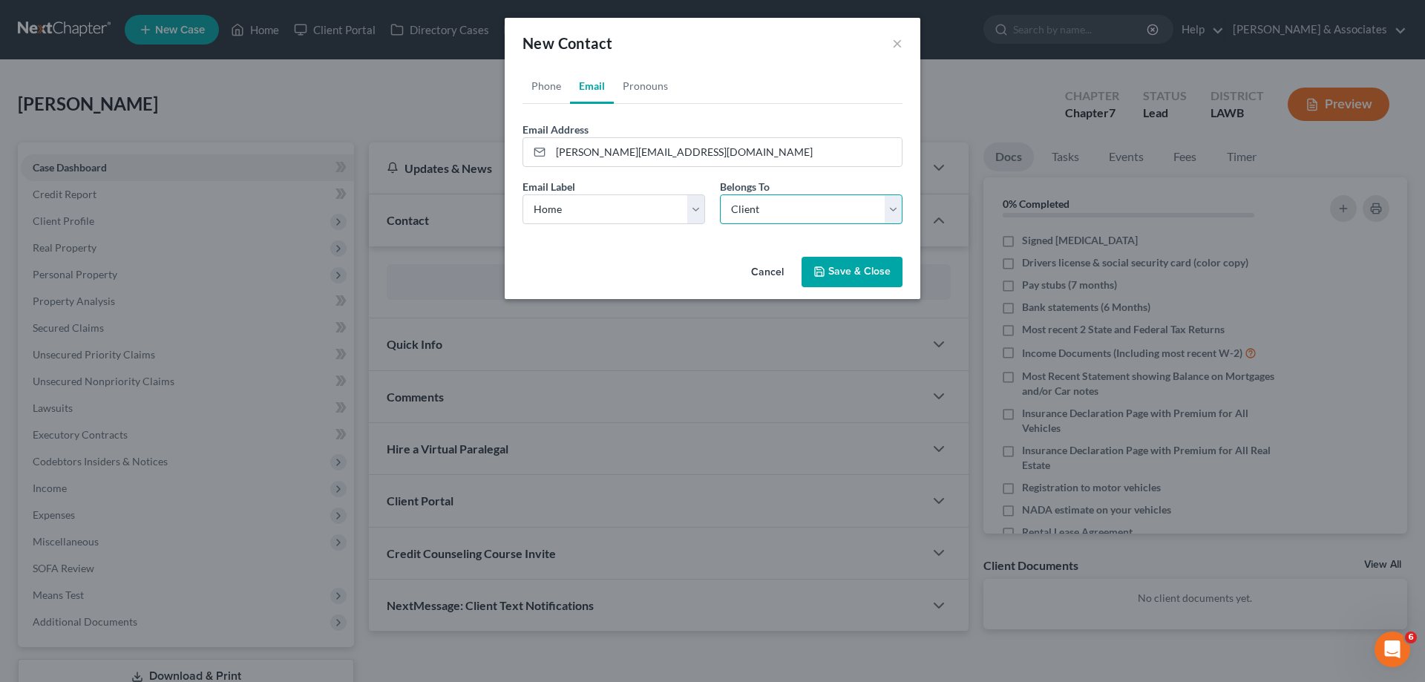
drag, startPoint x: 781, startPoint y: 216, endPoint x: 789, endPoint y: 220, distance: 9.0
click at [781, 216] on select "Select Client Other" at bounding box center [811, 209] width 183 height 30
click at [856, 268] on button "Save & Close" at bounding box center [852, 272] width 101 height 31
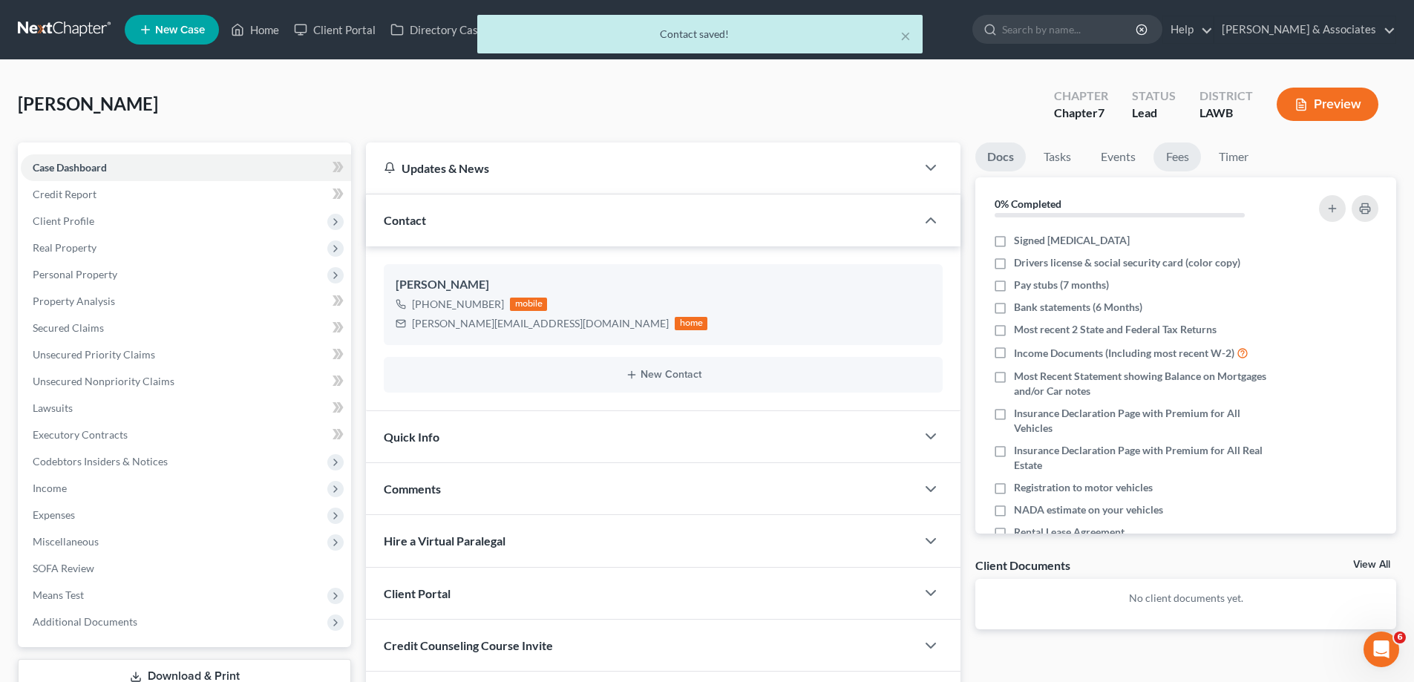
click at [1190, 166] on link "Fees" at bounding box center [1176, 156] width 47 height 29
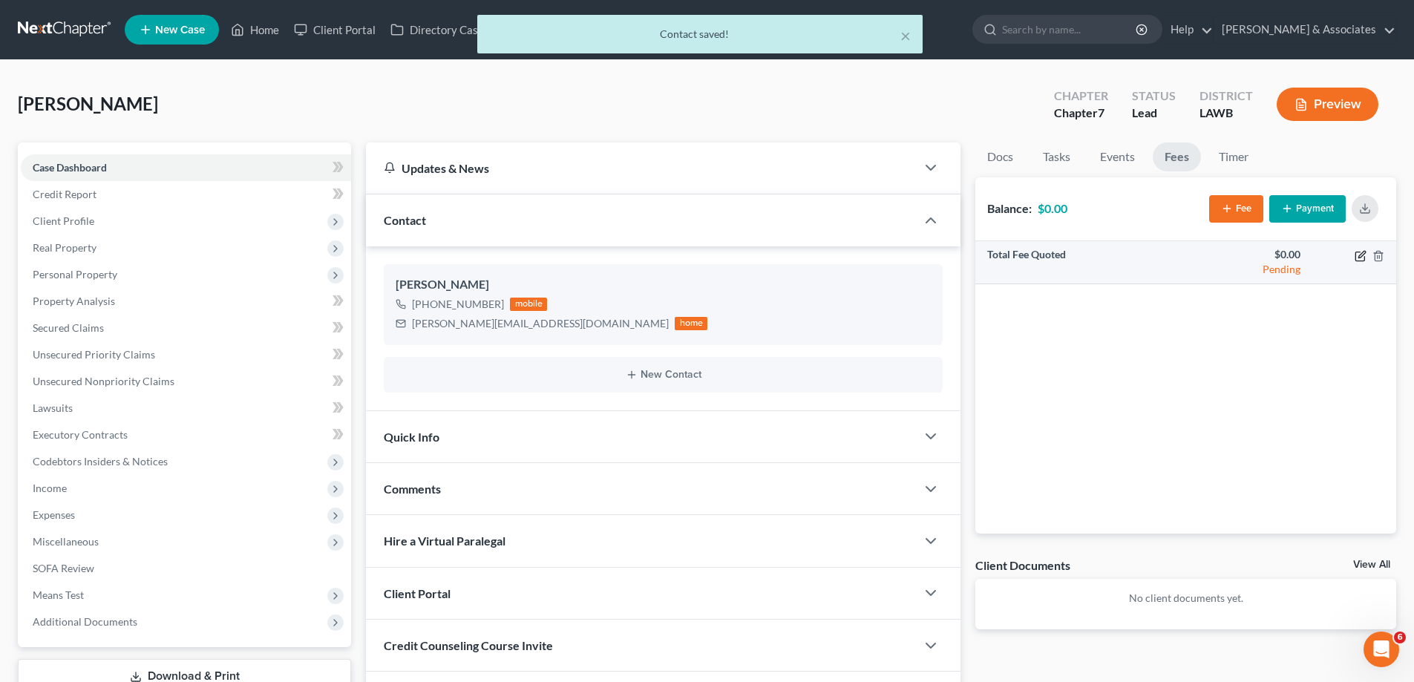
click at [1356, 259] on icon "button" at bounding box center [1360, 256] width 12 height 12
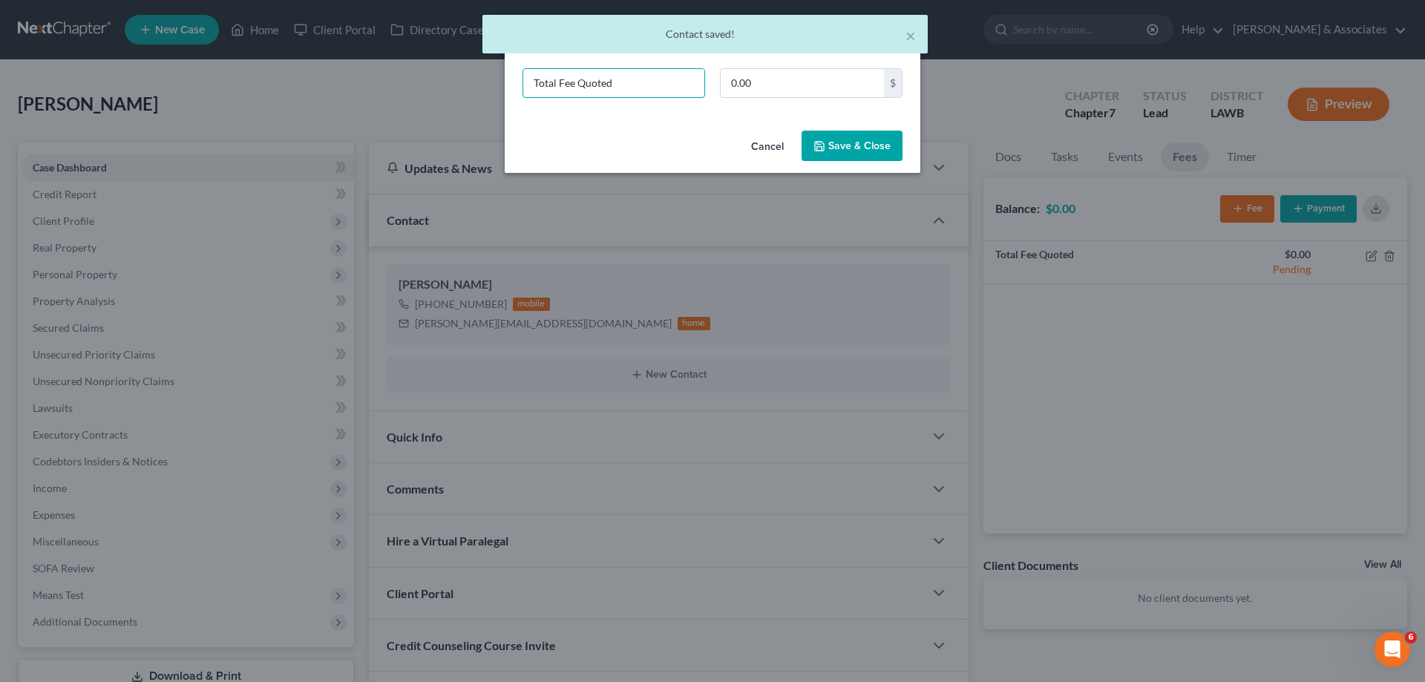
drag, startPoint x: 628, startPoint y: 90, endPoint x: 326, endPoint y: 28, distance: 308.3
click at [374, 36] on body "Home New Case Client Portal Directory Cases DebtorCC [PERSON_NAME] & Associates…" at bounding box center [712, 390] width 1425 height 781
type input "ch 7"
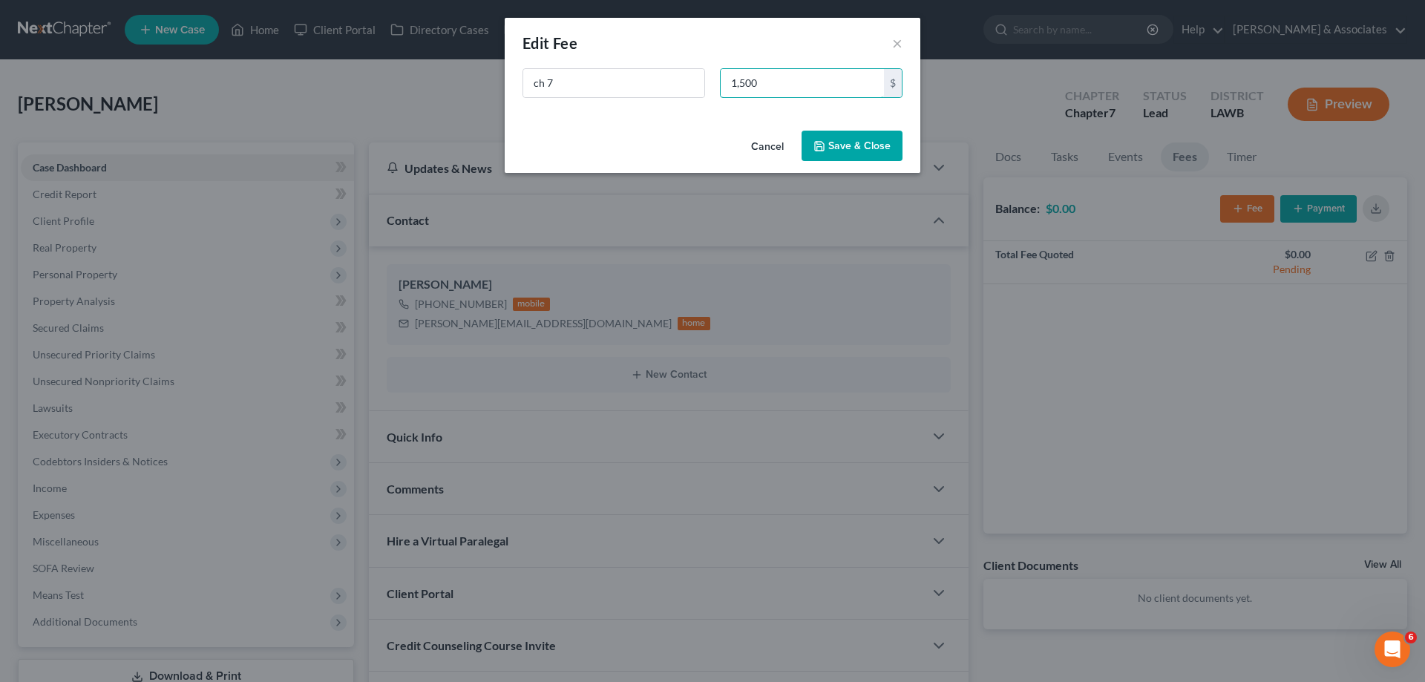
type input "1,500"
click at [849, 145] on button "Save & Close" at bounding box center [852, 146] width 101 height 31
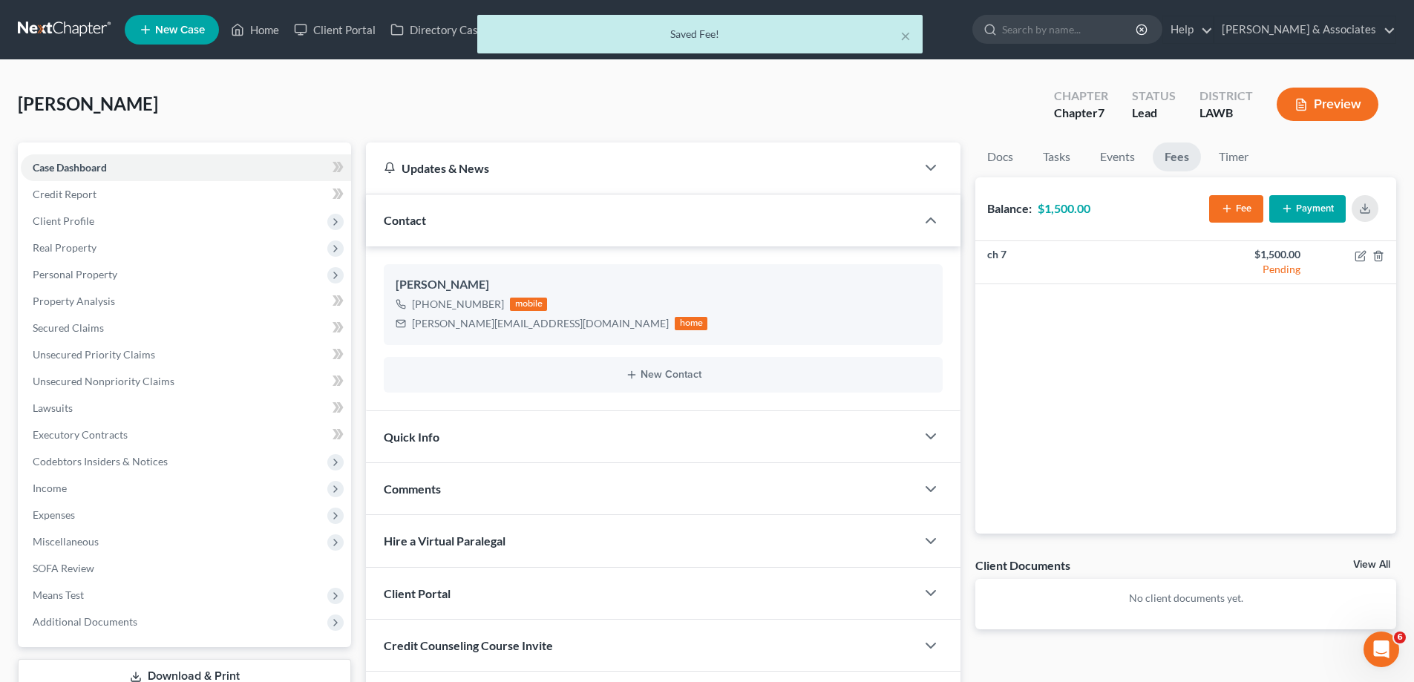
click at [1362, 568] on link "View All" at bounding box center [1371, 565] width 37 height 10
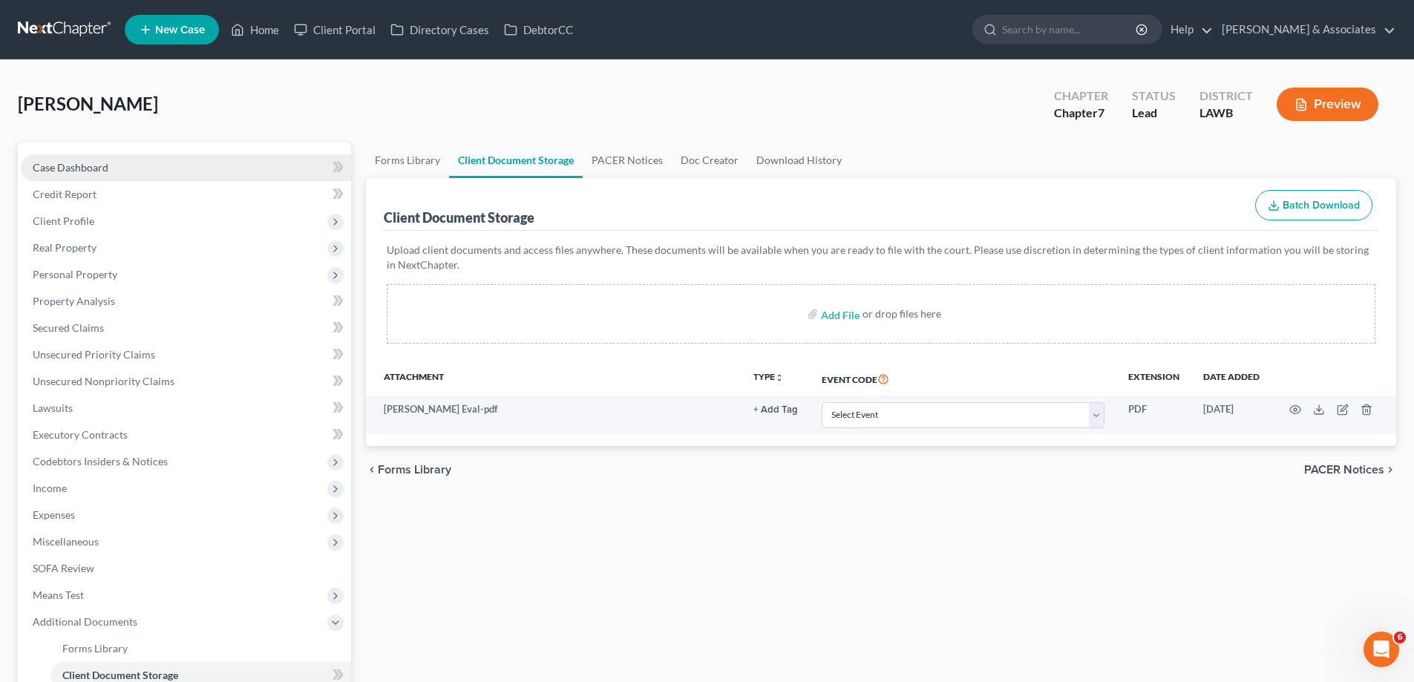
click at [92, 161] on span "Case Dashboard" at bounding box center [71, 167] width 76 height 13
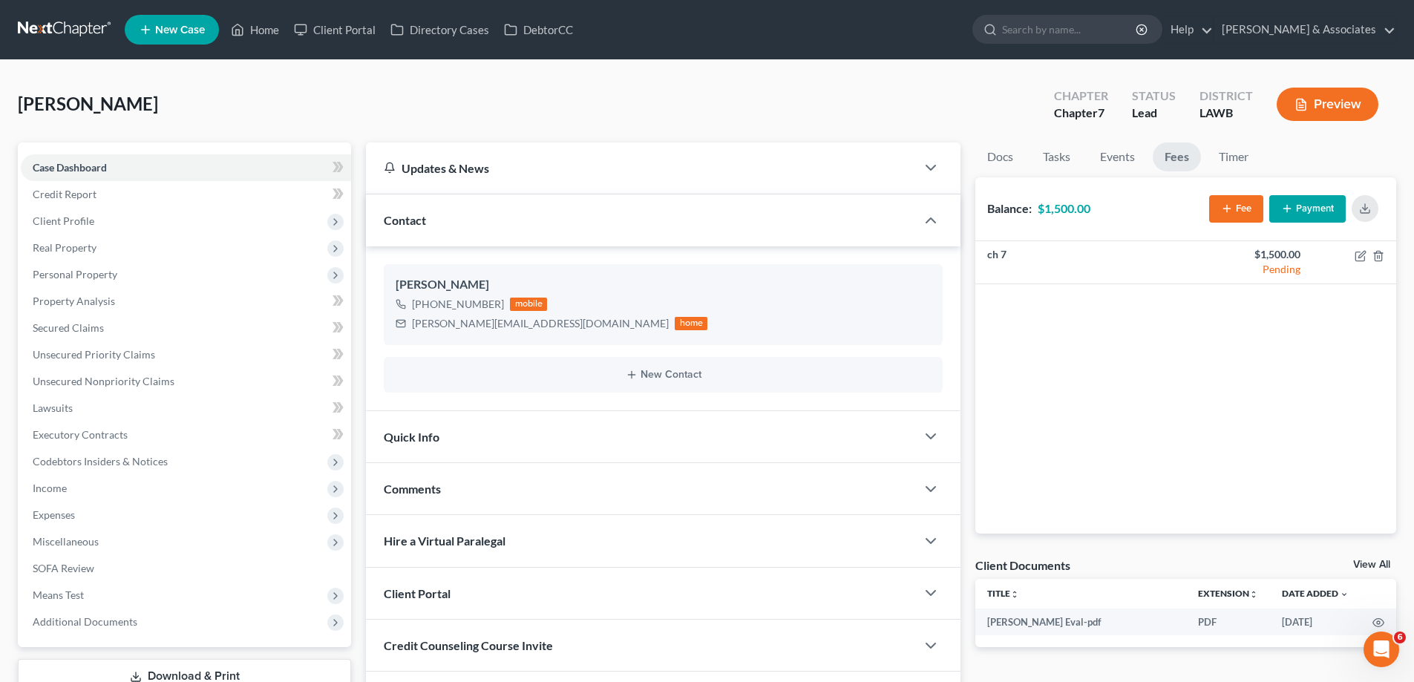
click at [603, 487] on div "Comments" at bounding box center [641, 488] width 550 height 51
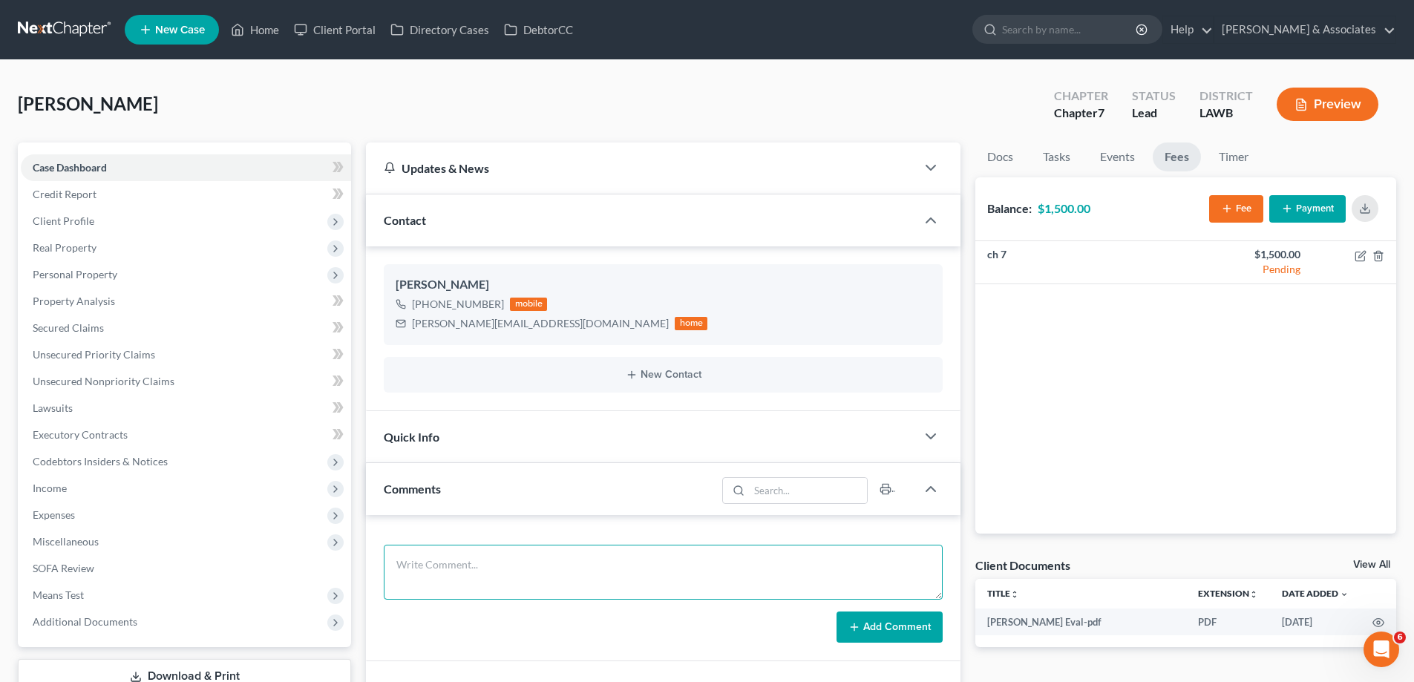
click at [506, 557] on textarea at bounding box center [663, 572] width 559 height 55
paste textarea "Did eval with [PERSON_NAME] roughly 24000 in [GEOGRAPHIC_DATA], one vehicle und…"
type textarea "Did eval with [PERSON_NAME] roughly 24000 in [GEOGRAPHIC_DATA], one vehicle und…"
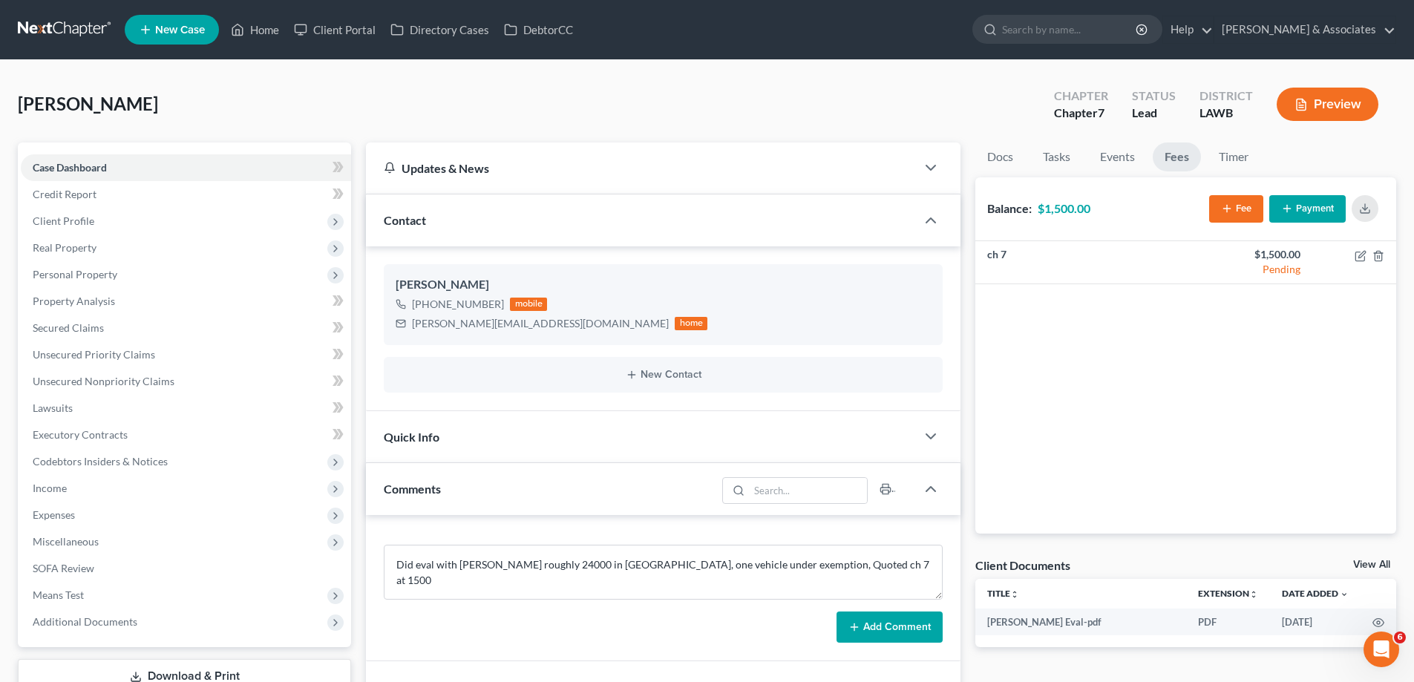
click at [874, 626] on button "Add Comment" at bounding box center [889, 627] width 106 height 31
